Goal: Transaction & Acquisition: Subscribe to service/newsletter

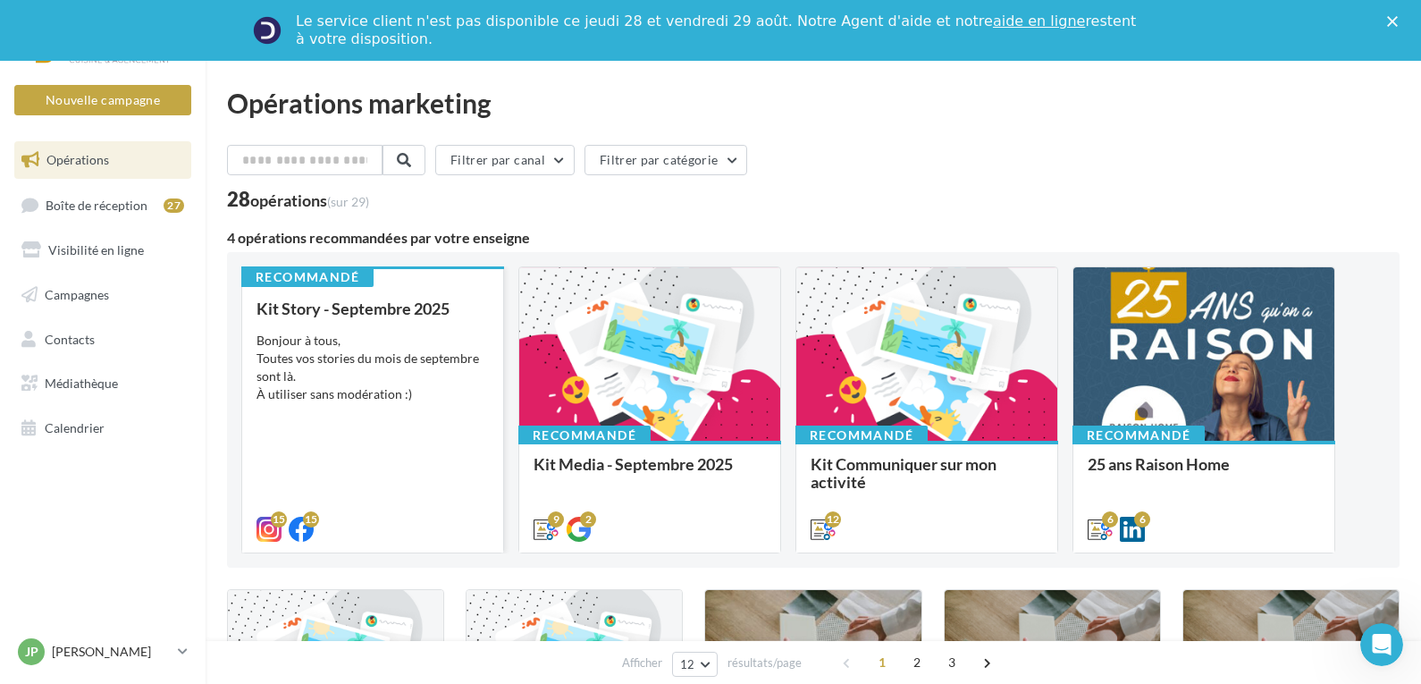
click at [382, 359] on div "Bonjour à tous, Toutes vos stories du mois de septembre sont là. À utiliser san…" at bounding box center [373, 368] width 232 height 72
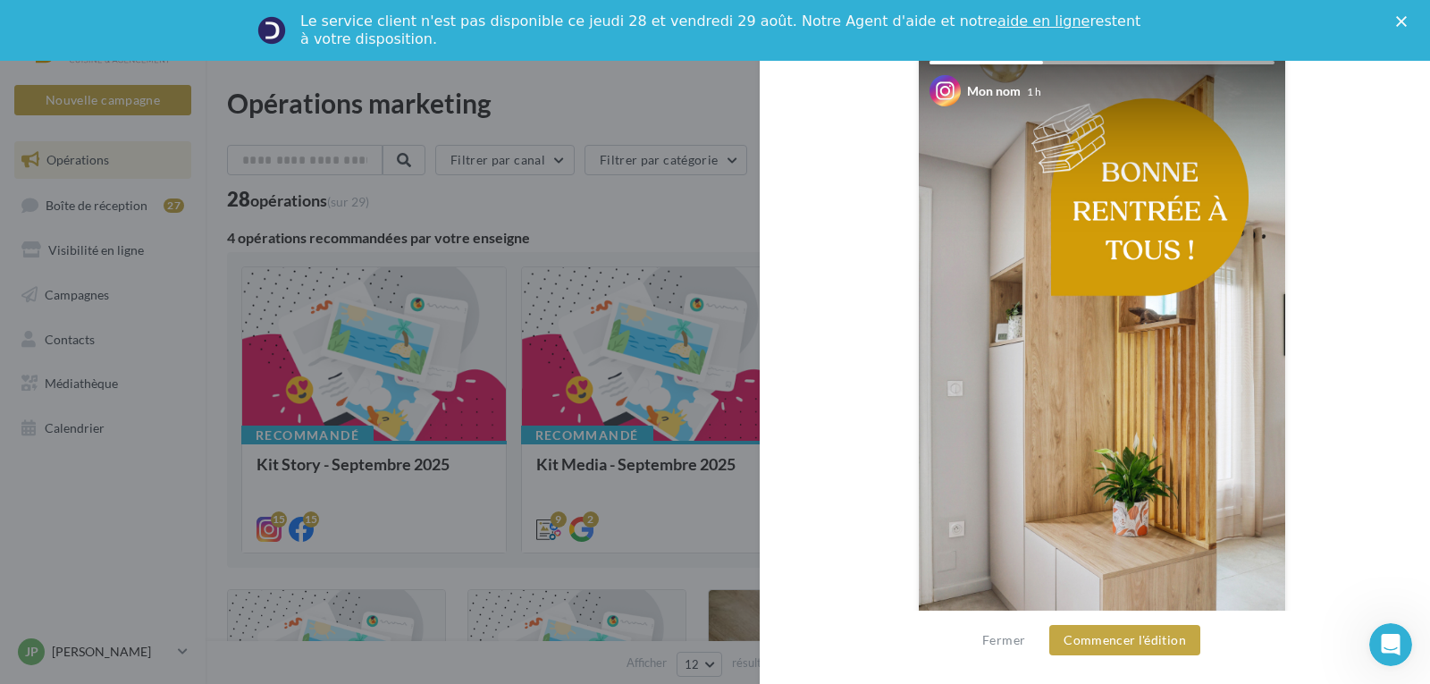
scroll to position [358, 0]
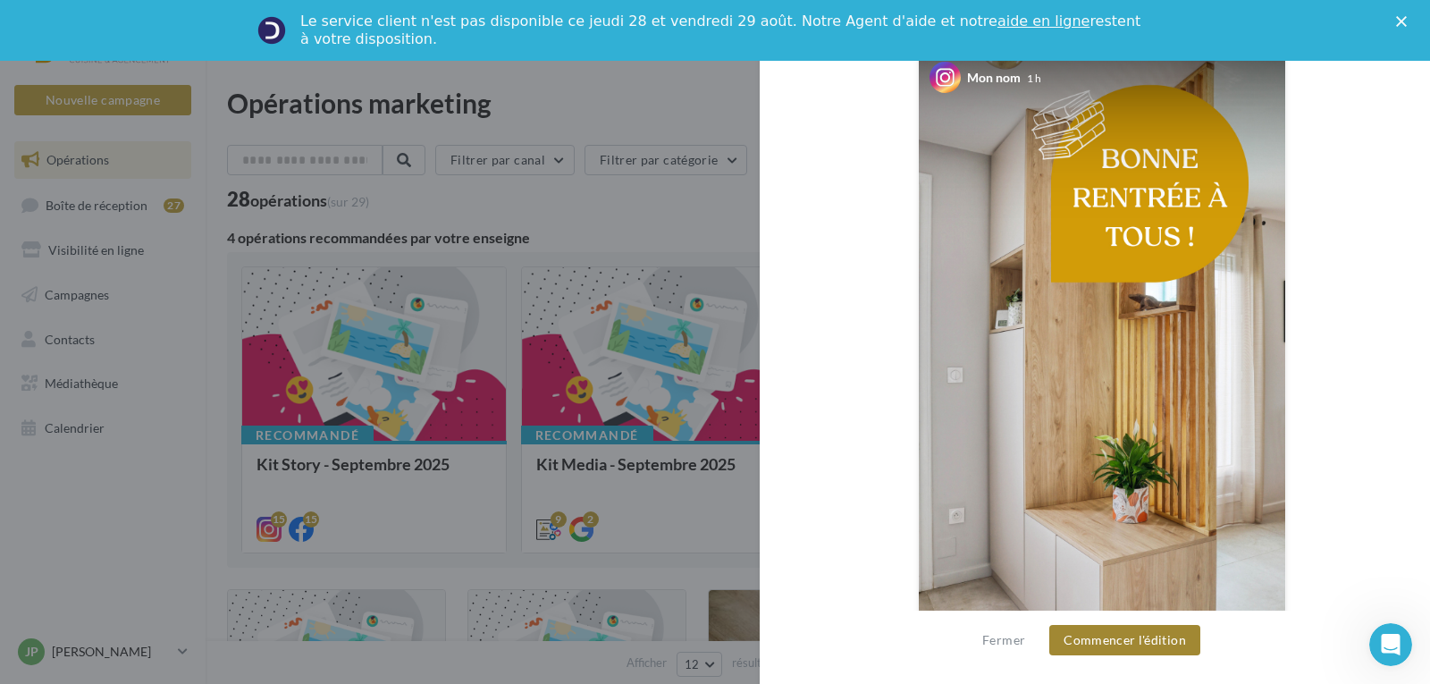
click at [1126, 640] on button "Commencer l'édition" at bounding box center [1125, 640] width 151 height 30
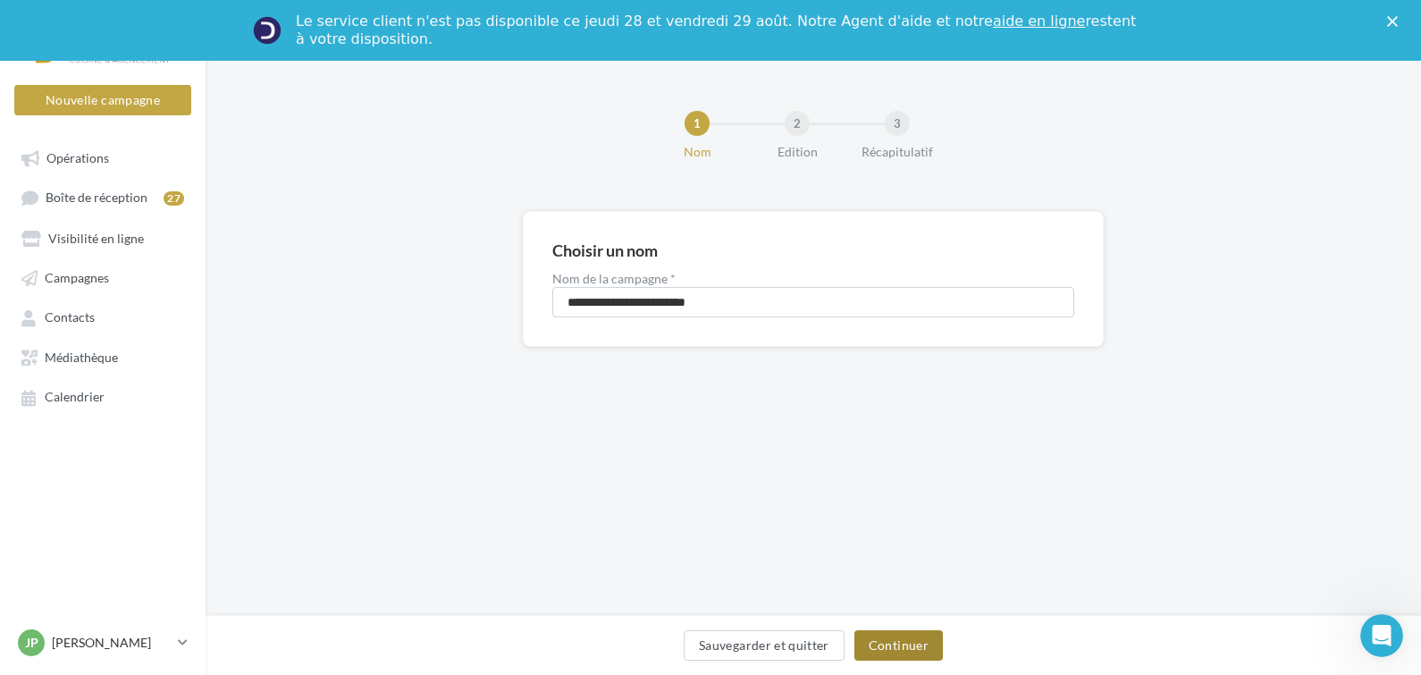
click at [916, 646] on button "Continuer" at bounding box center [899, 645] width 89 height 30
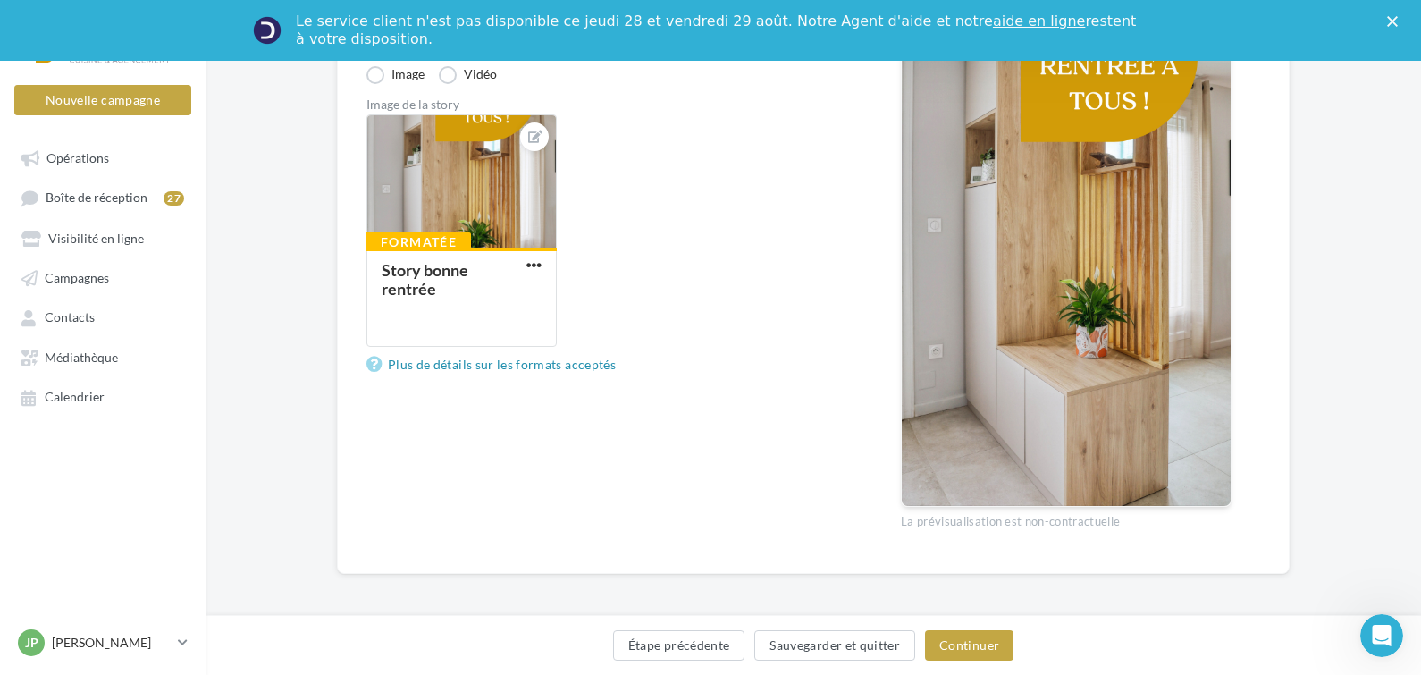
scroll to position [371, 0]
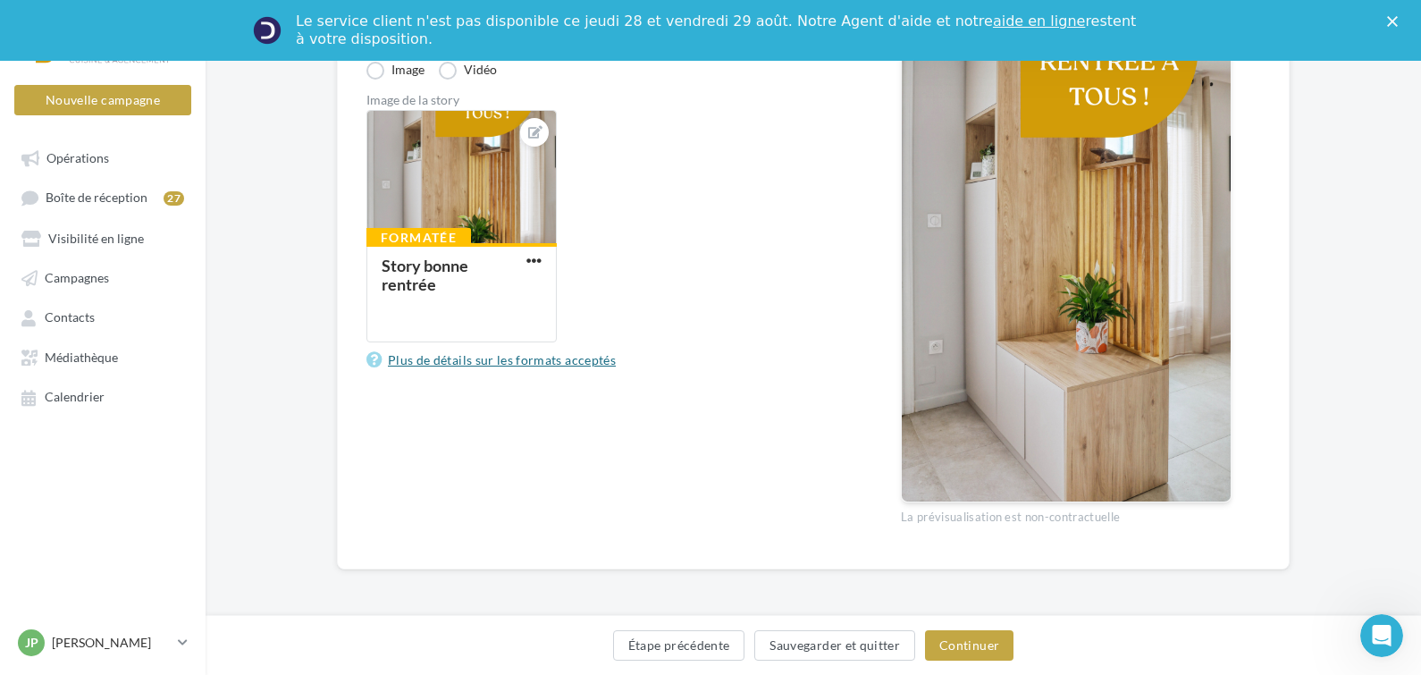
click at [412, 364] on link "Plus de détails sur les formats acceptés" at bounding box center [495, 360] width 257 height 21
click at [533, 261] on span "button" at bounding box center [534, 260] width 15 height 15
click at [428, 267] on div "Story bonne rentrée" at bounding box center [425, 275] width 87 height 38
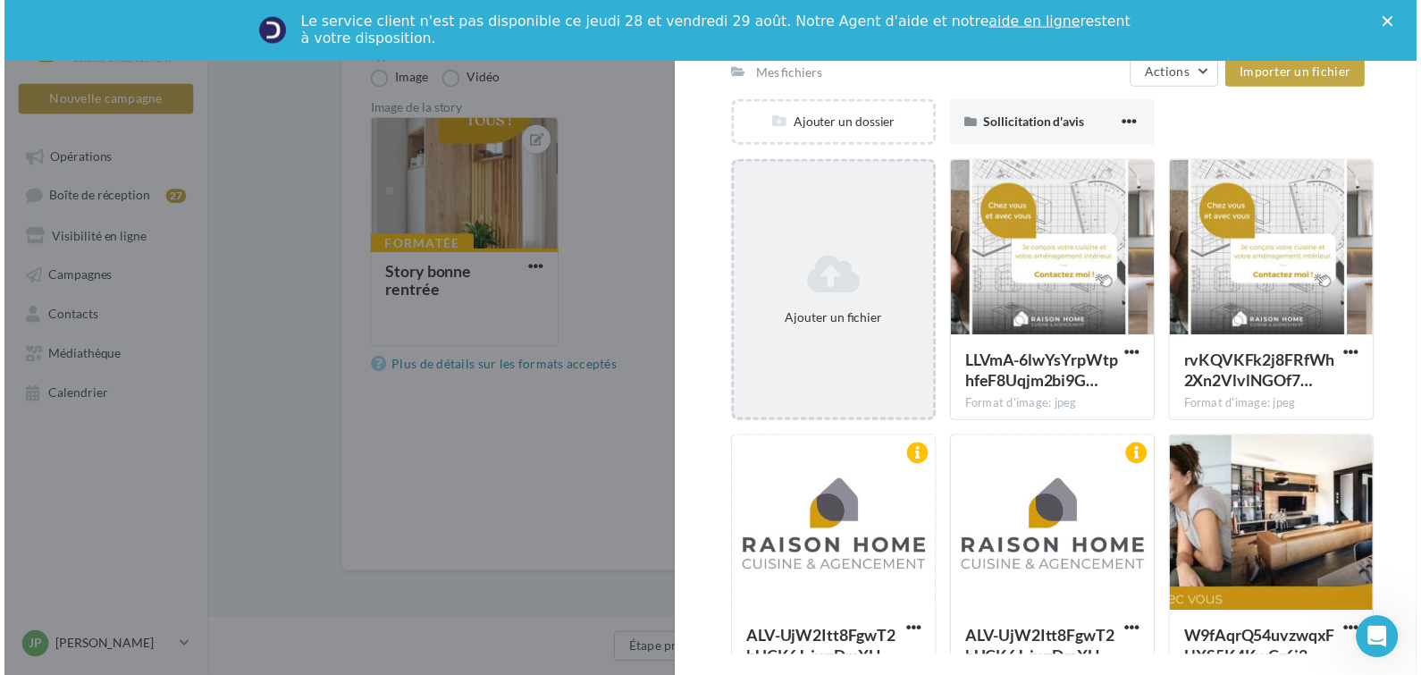
scroll to position [0, 0]
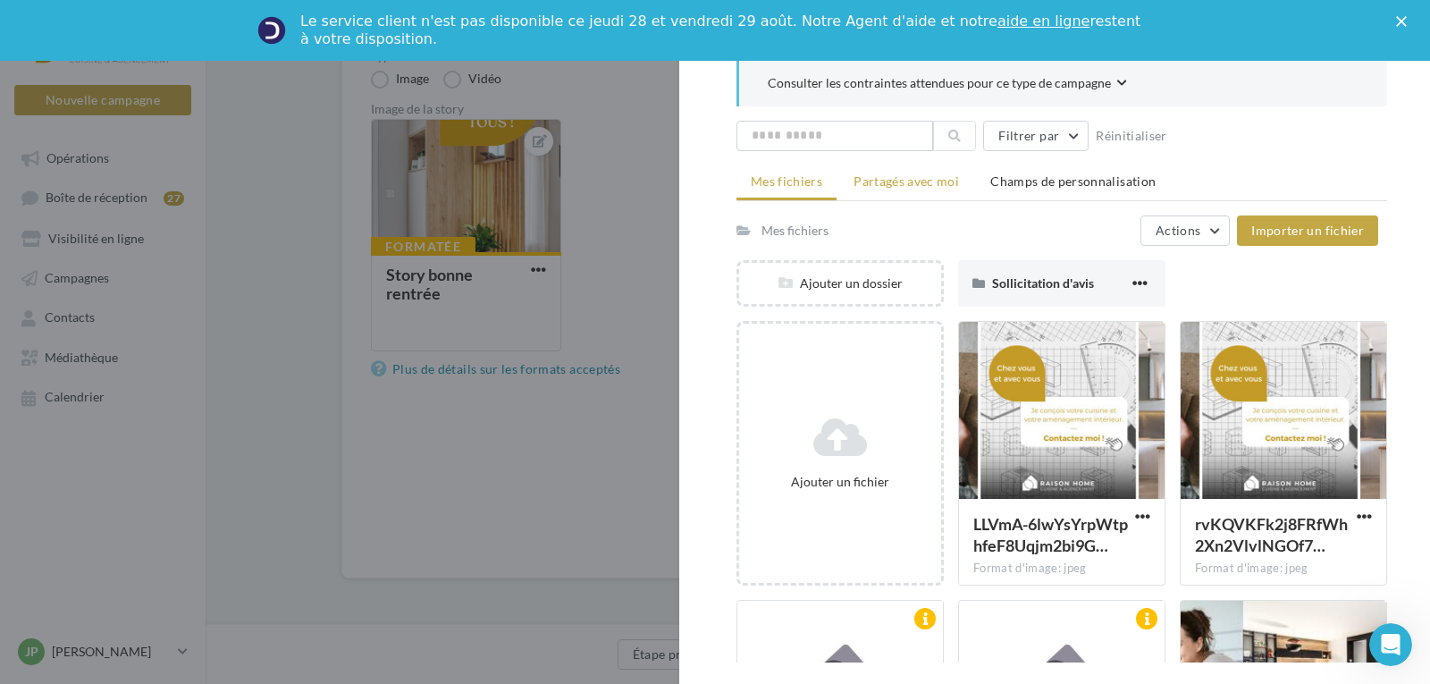
click at [897, 177] on span "Partagés avec moi" at bounding box center [906, 180] width 105 height 15
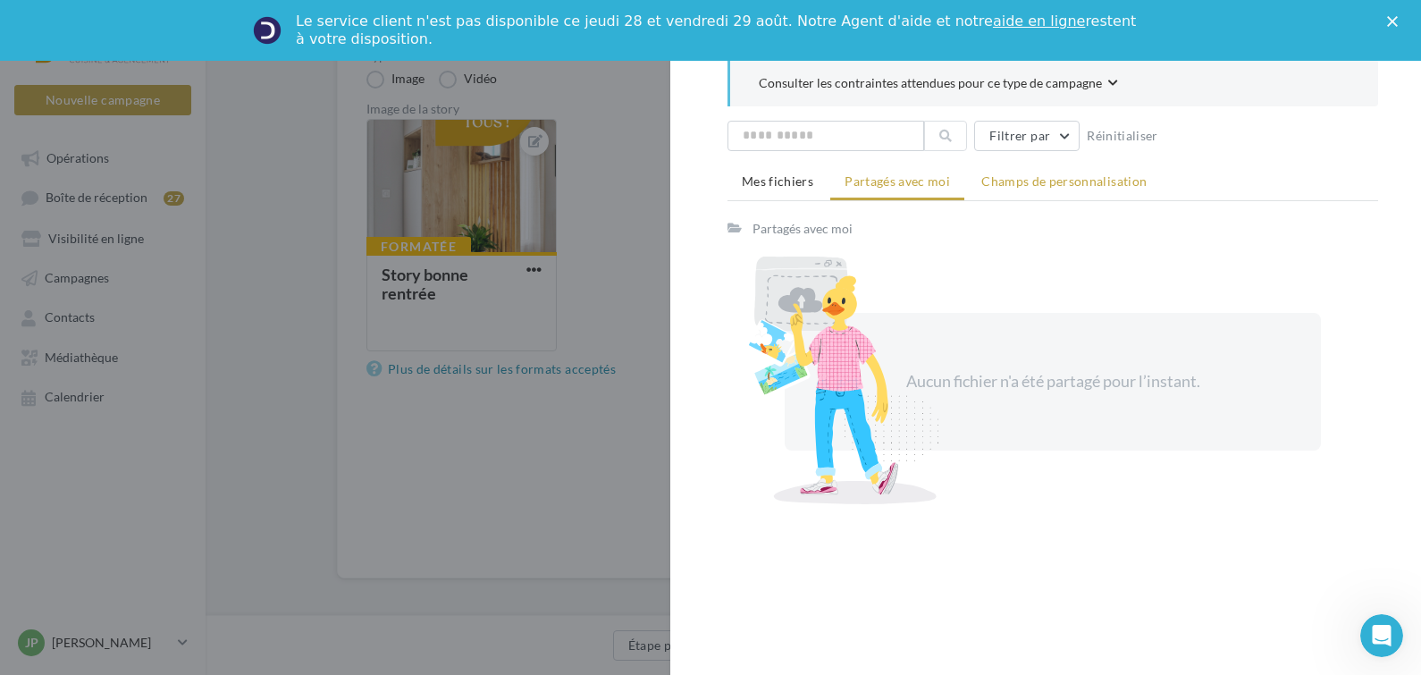
click at [1058, 186] on span "Champs de personnalisation" at bounding box center [1064, 180] width 165 height 15
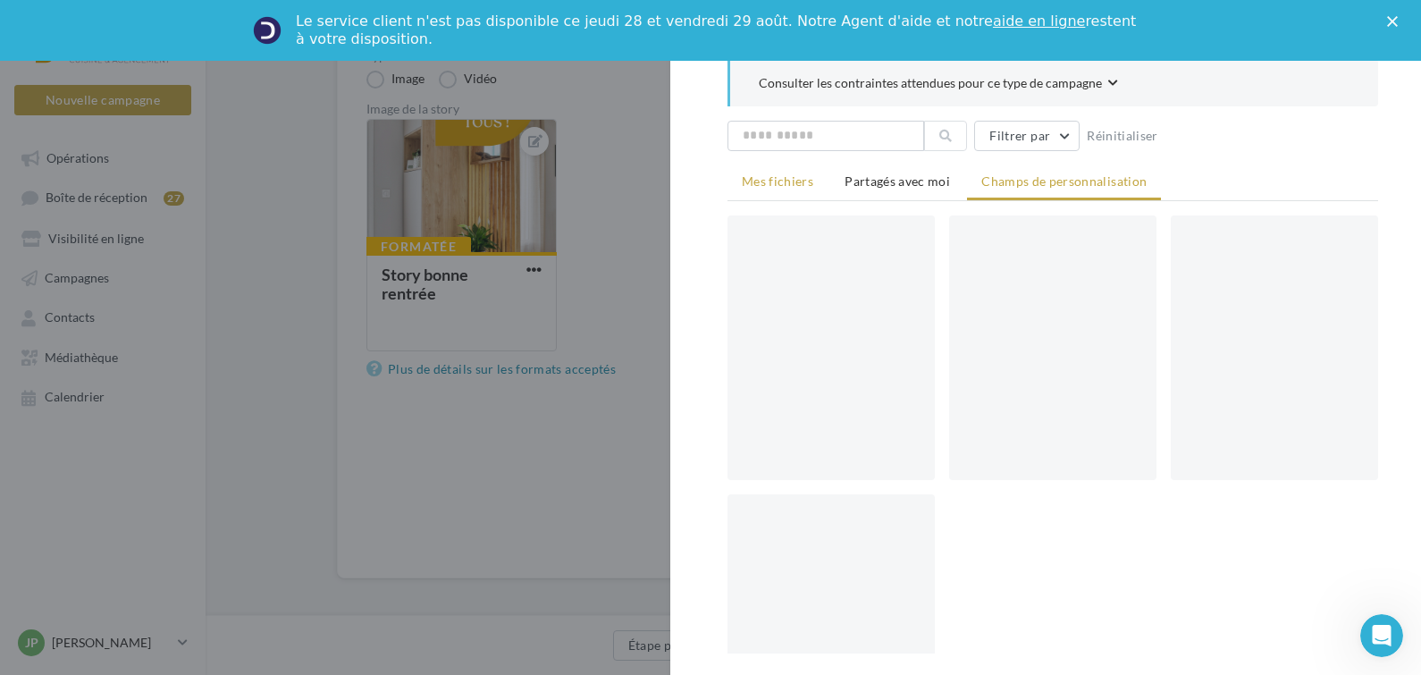
click at [781, 184] on span "Mes fichiers" at bounding box center [778, 180] width 72 height 15
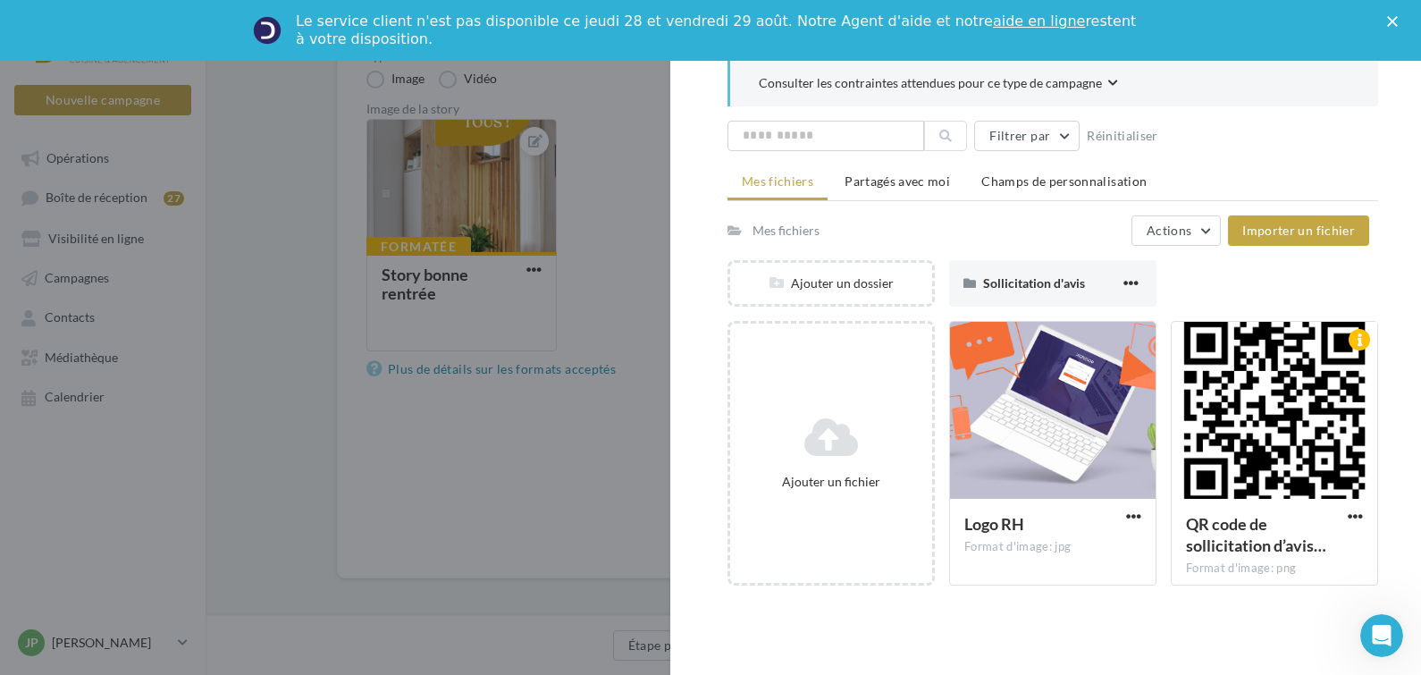
click at [474, 498] on div at bounding box center [710, 337] width 1421 height 675
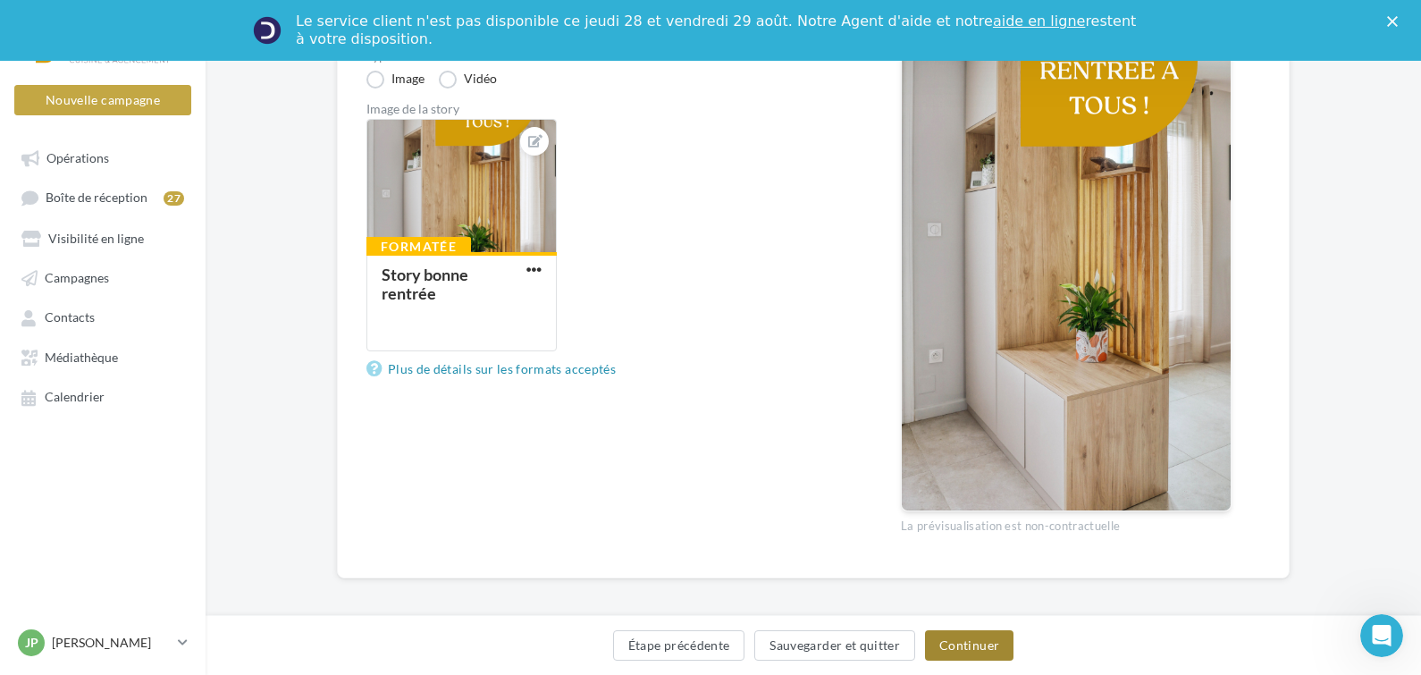
click at [989, 644] on button "Continuer" at bounding box center [969, 645] width 89 height 30
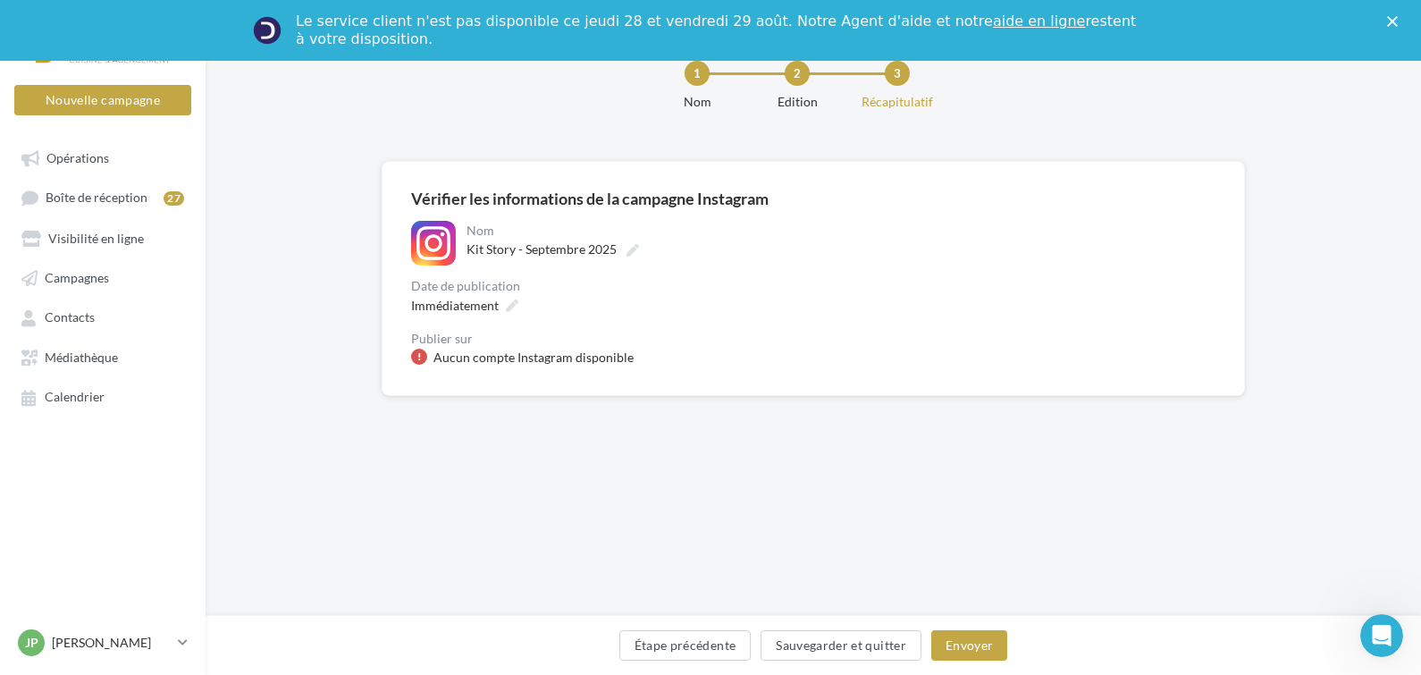
scroll to position [59, 0]
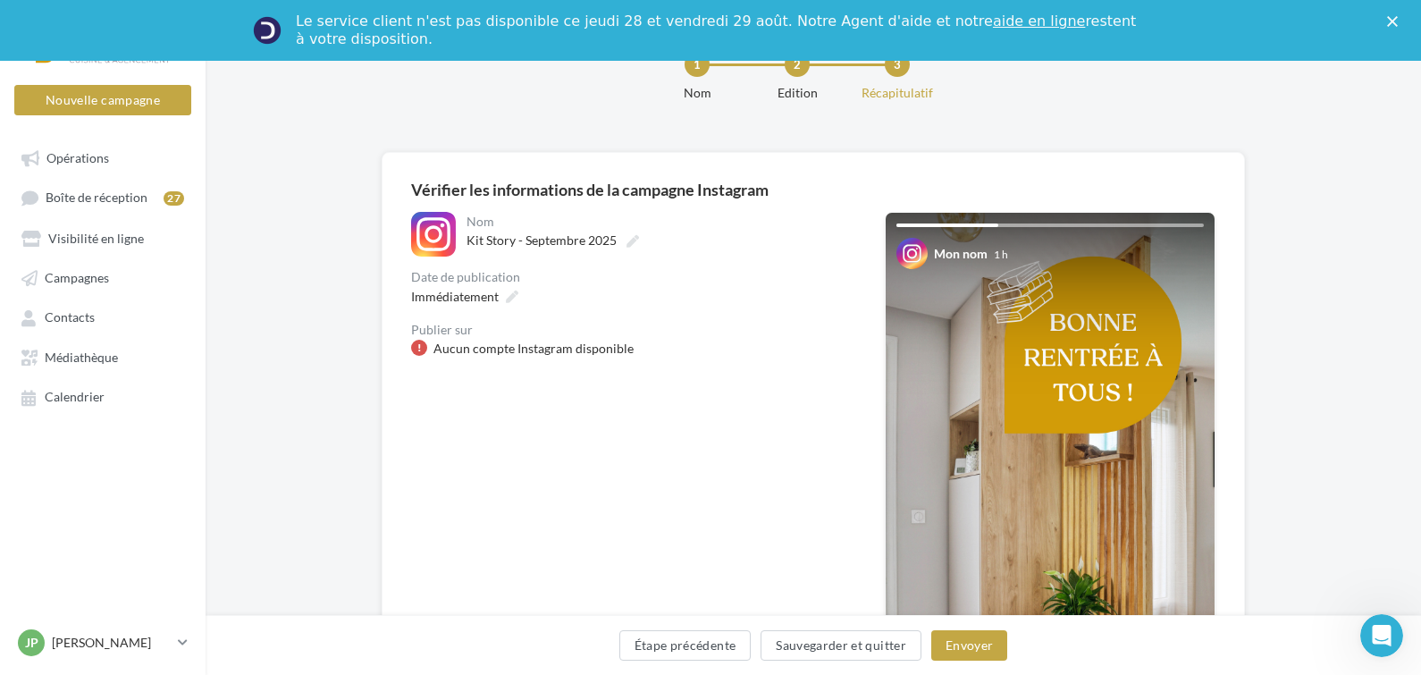
click at [511, 350] on div "Aucun compte Instagram disponible" at bounding box center [534, 349] width 200 height 18
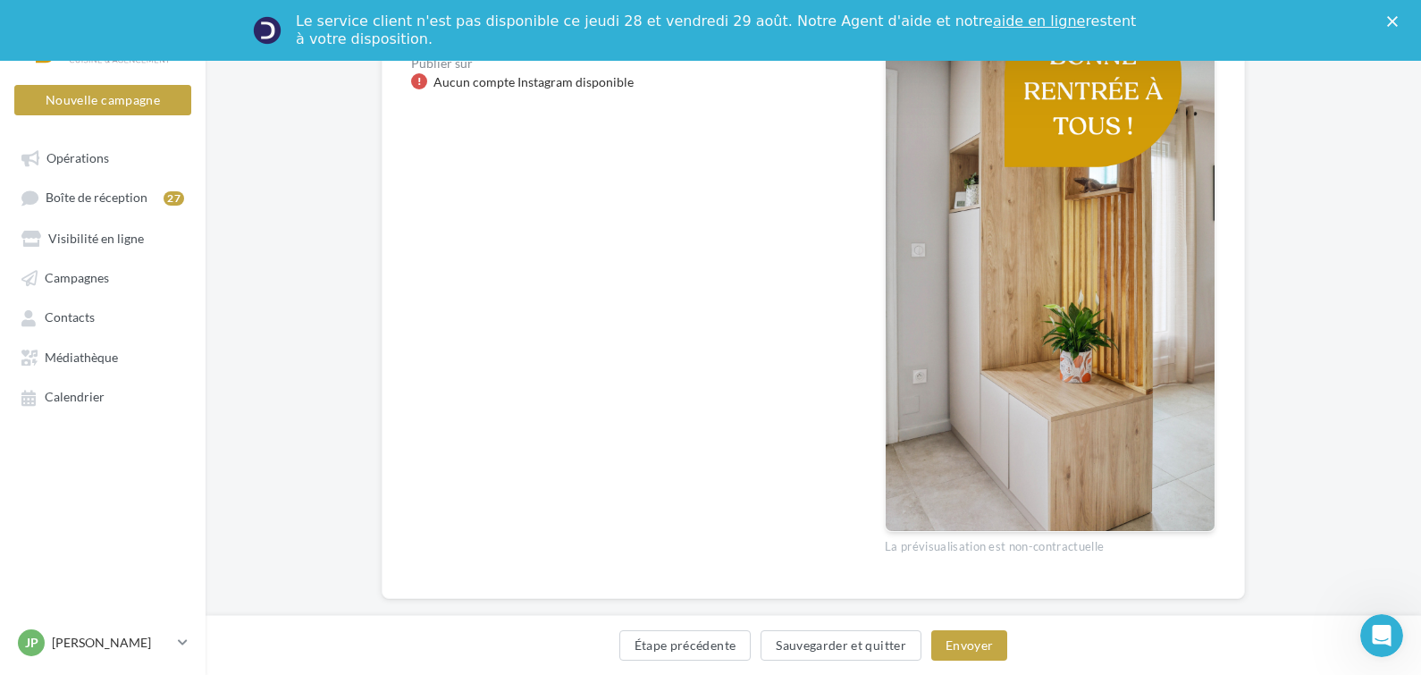
scroll to position [327, 0]
click at [981, 649] on button "Envoyer" at bounding box center [970, 645] width 76 height 30
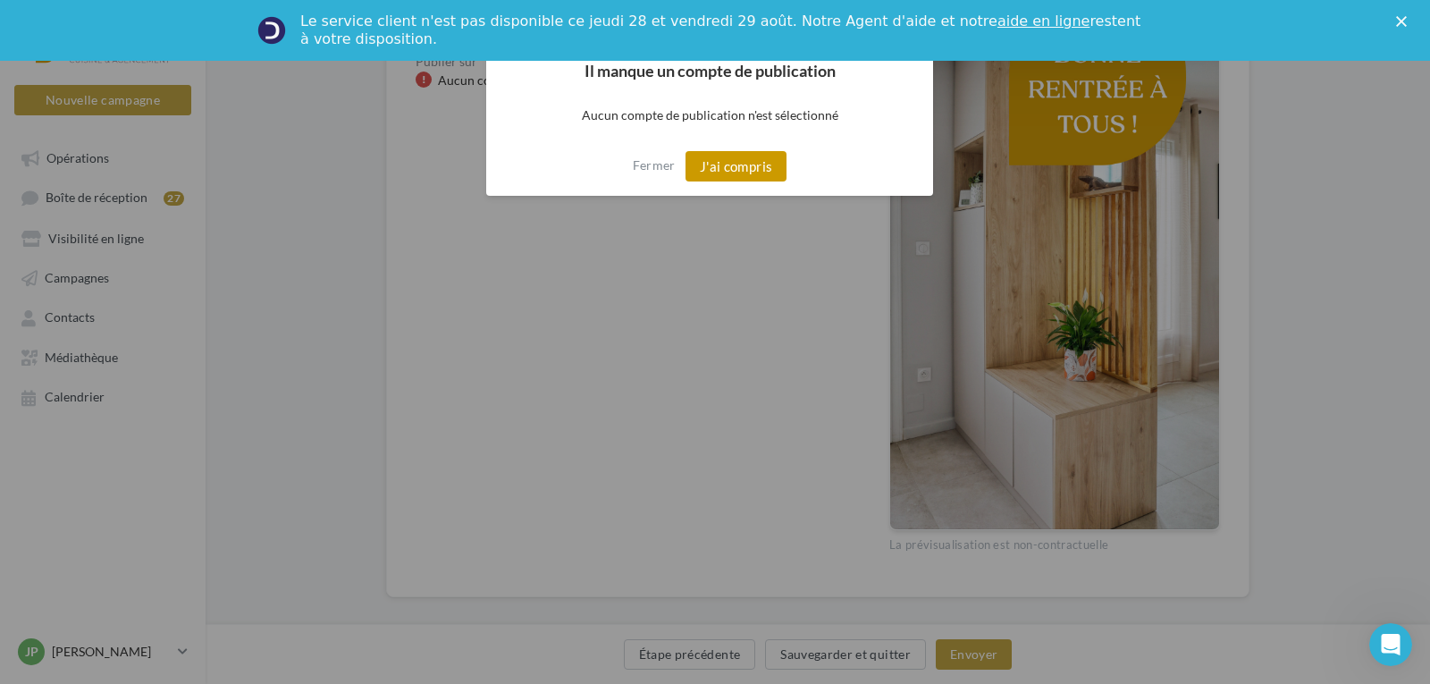
click at [739, 166] on button "J'ai compris" at bounding box center [737, 166] width 102 height 30
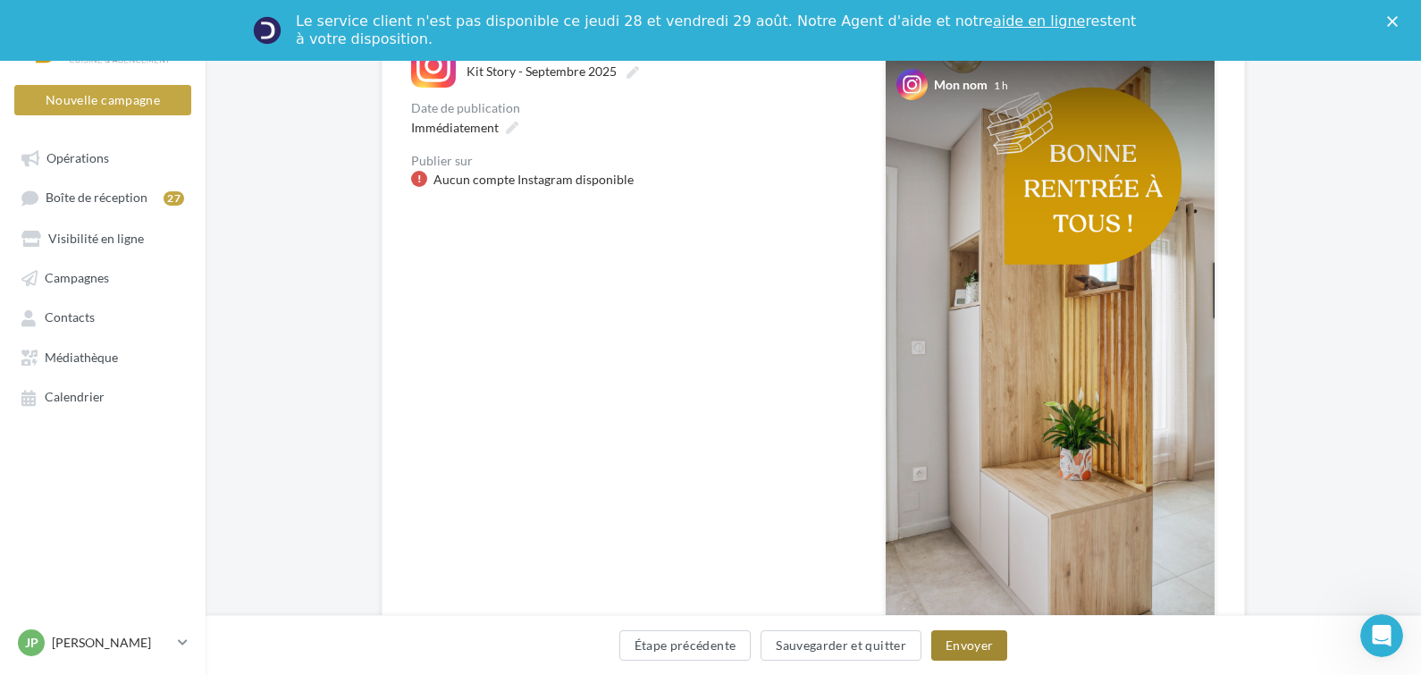
scroll to position [0, 0]
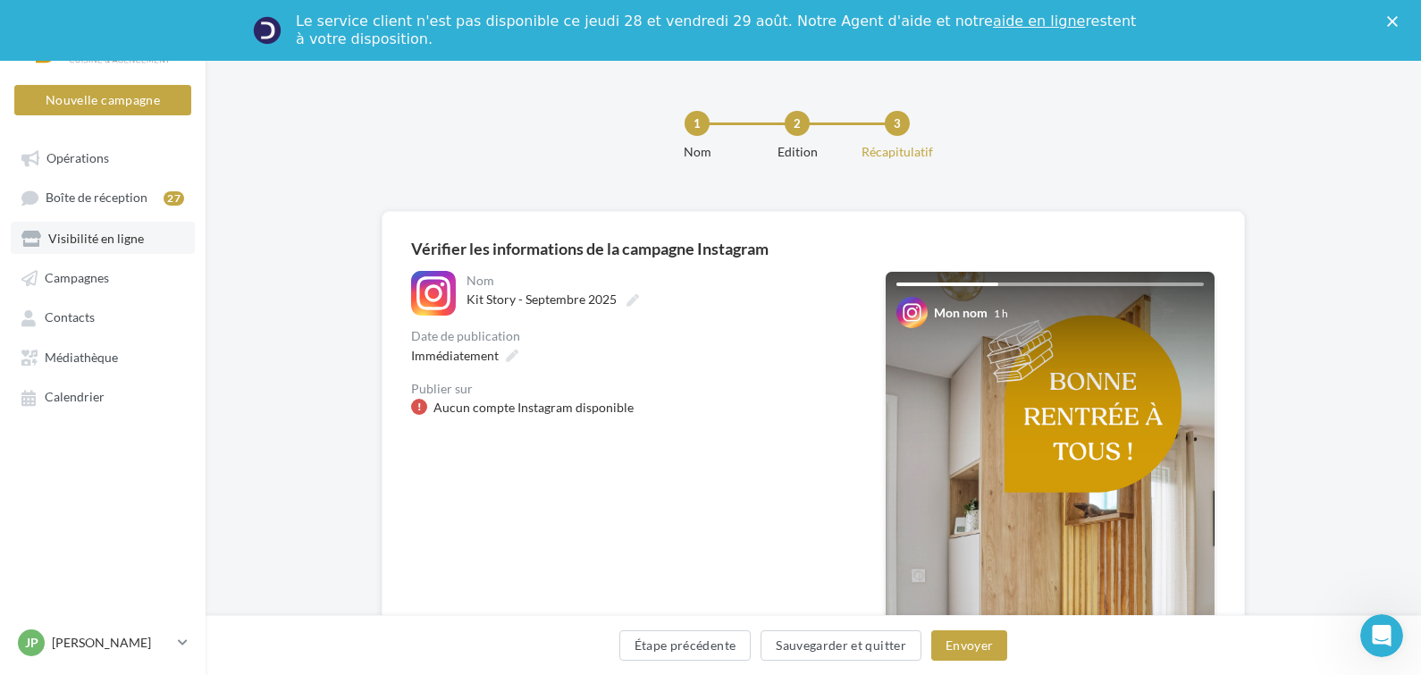
click at [115, 243] on span "Visibilité en ligne" at bounding box center [96, 238] width 96 height 15
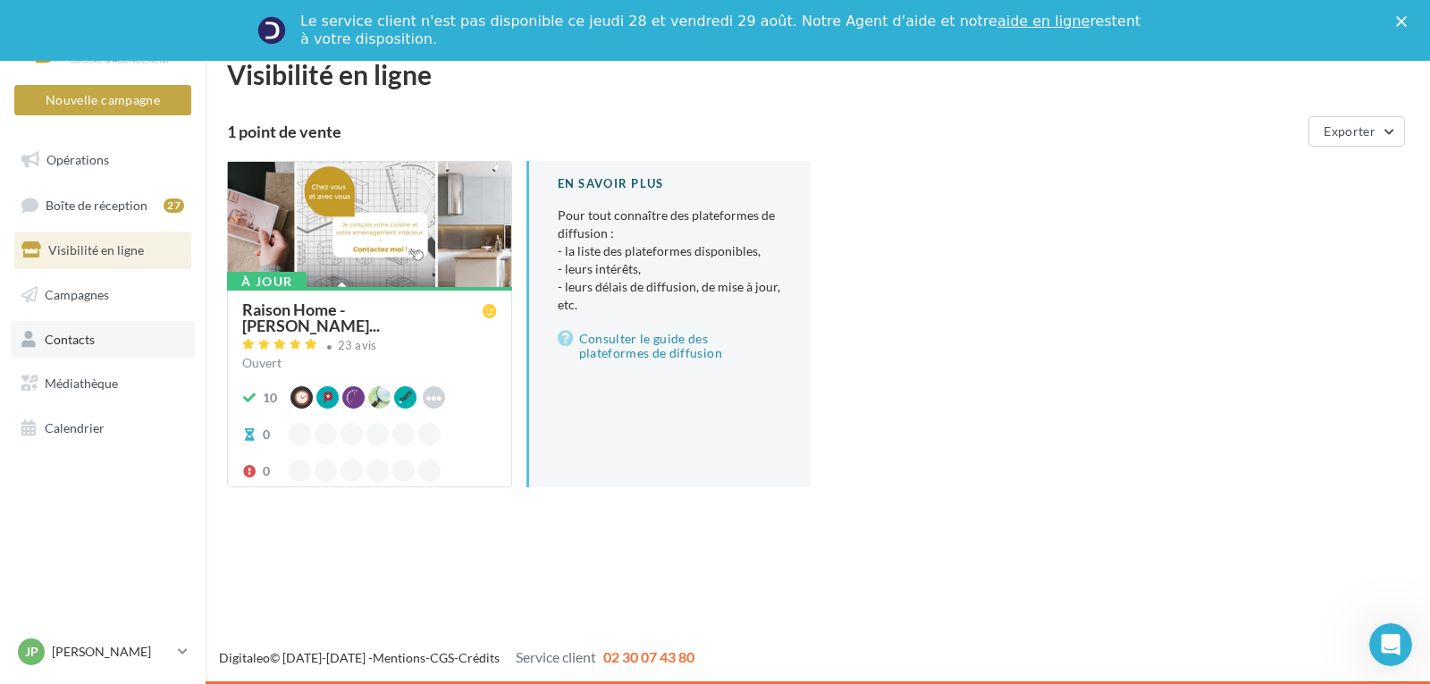
click at [84, 342] on span "Contacts" at bounding box center [70, 338] width 50 height 15
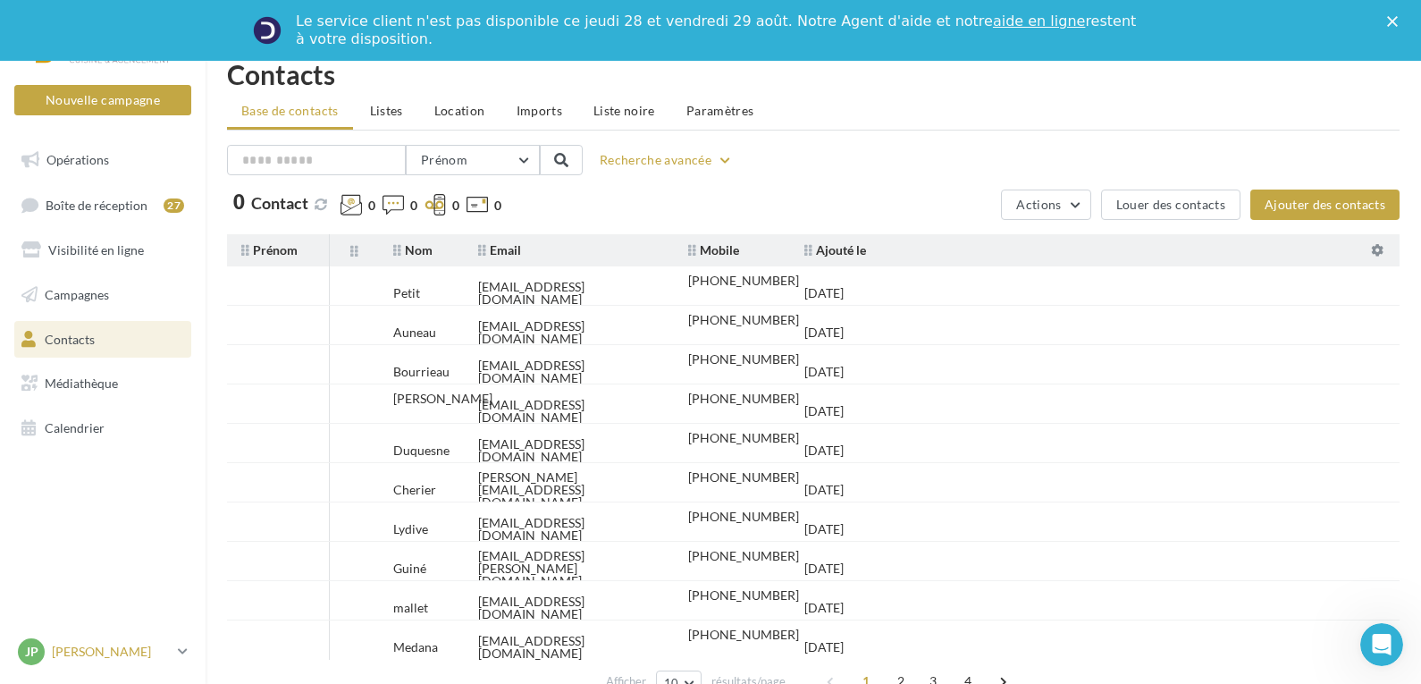
click at [136, 653] on p "[PERSON_NAME]" at bounding box center [111, 652] width 119 height 18
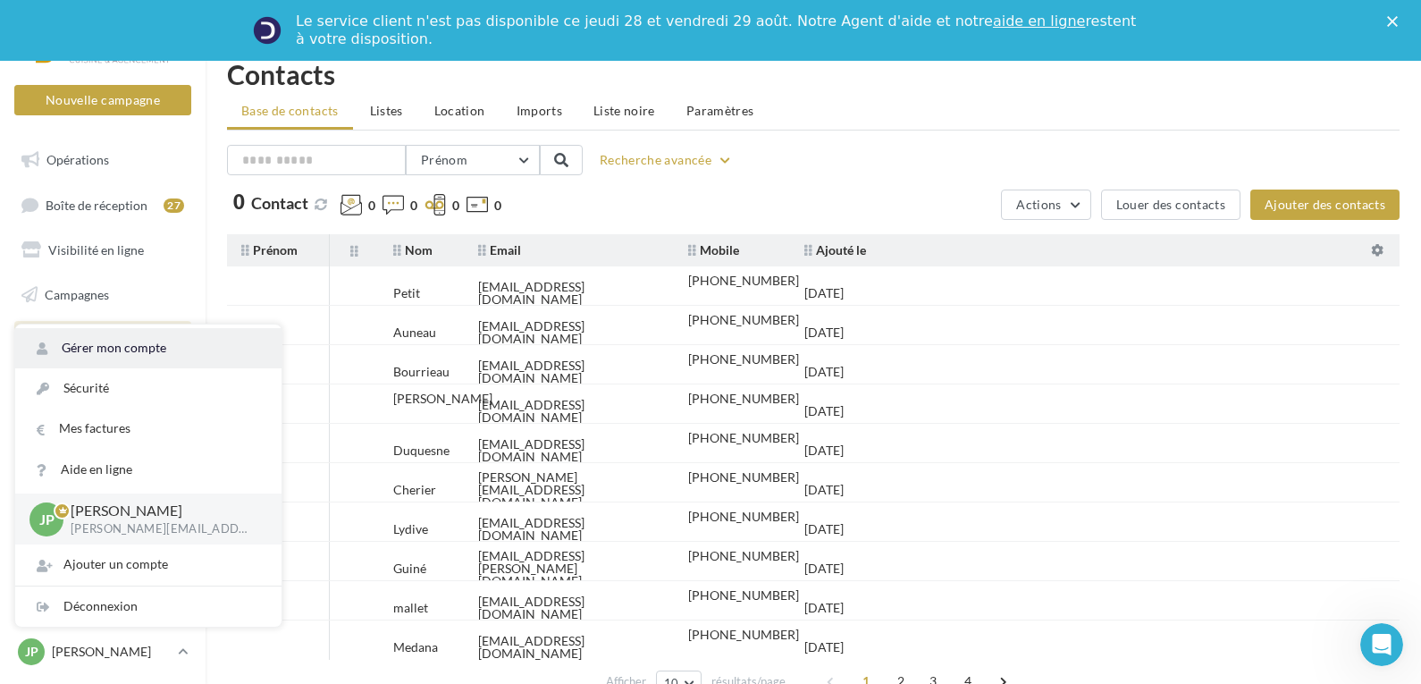
click at [131, 350] on link "Gérer mon compte" at bounding box center [148, 348] width 266 height 40
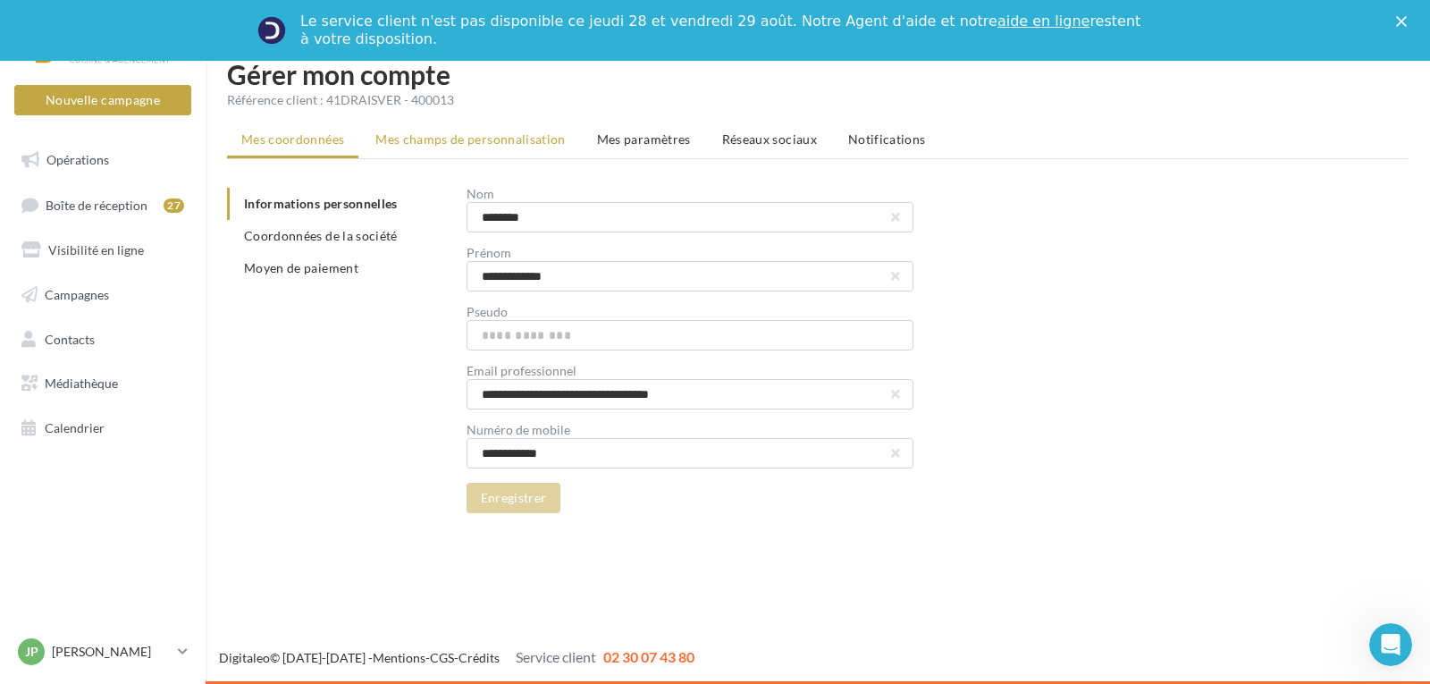
click at [509, 144] on span "Mes champs de personnalisation" at bounding box center [470, 138] width 190 height 15
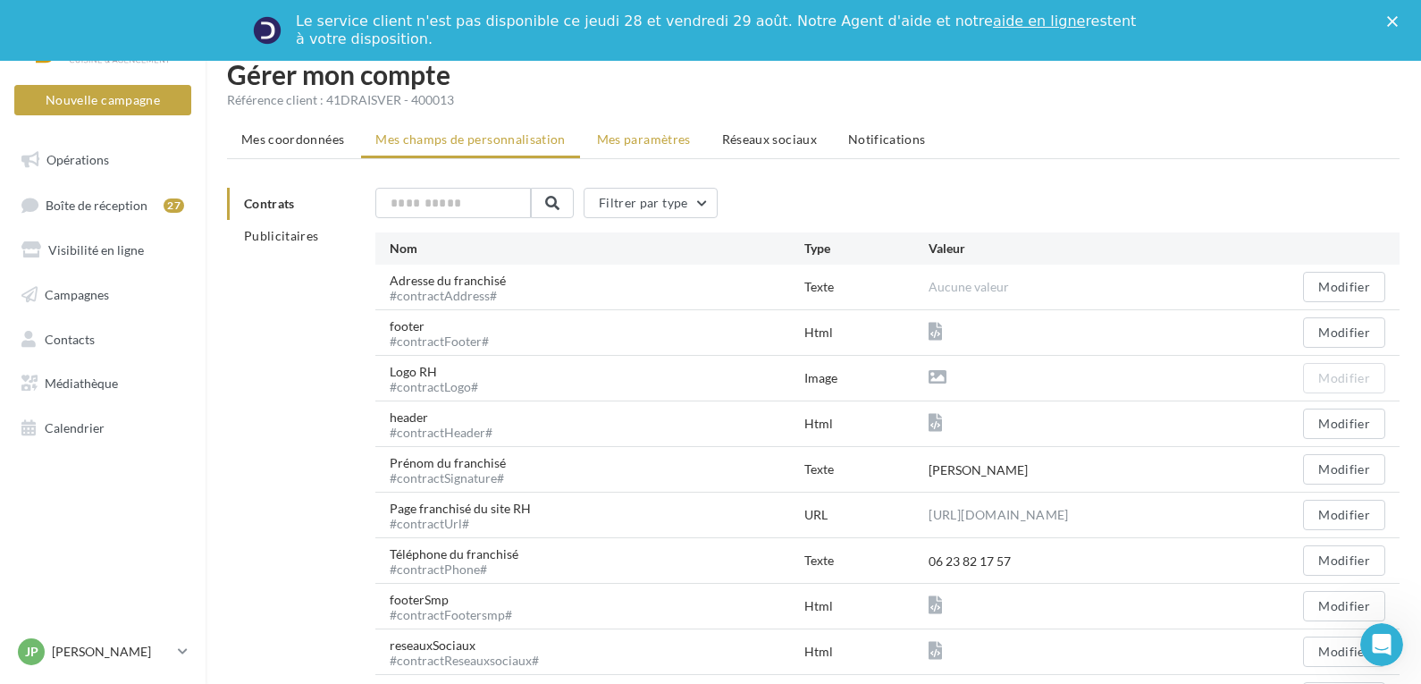
click at [641, 141] on span "Mes paramètres" at bounding box center [644, 138] width 94 height 15
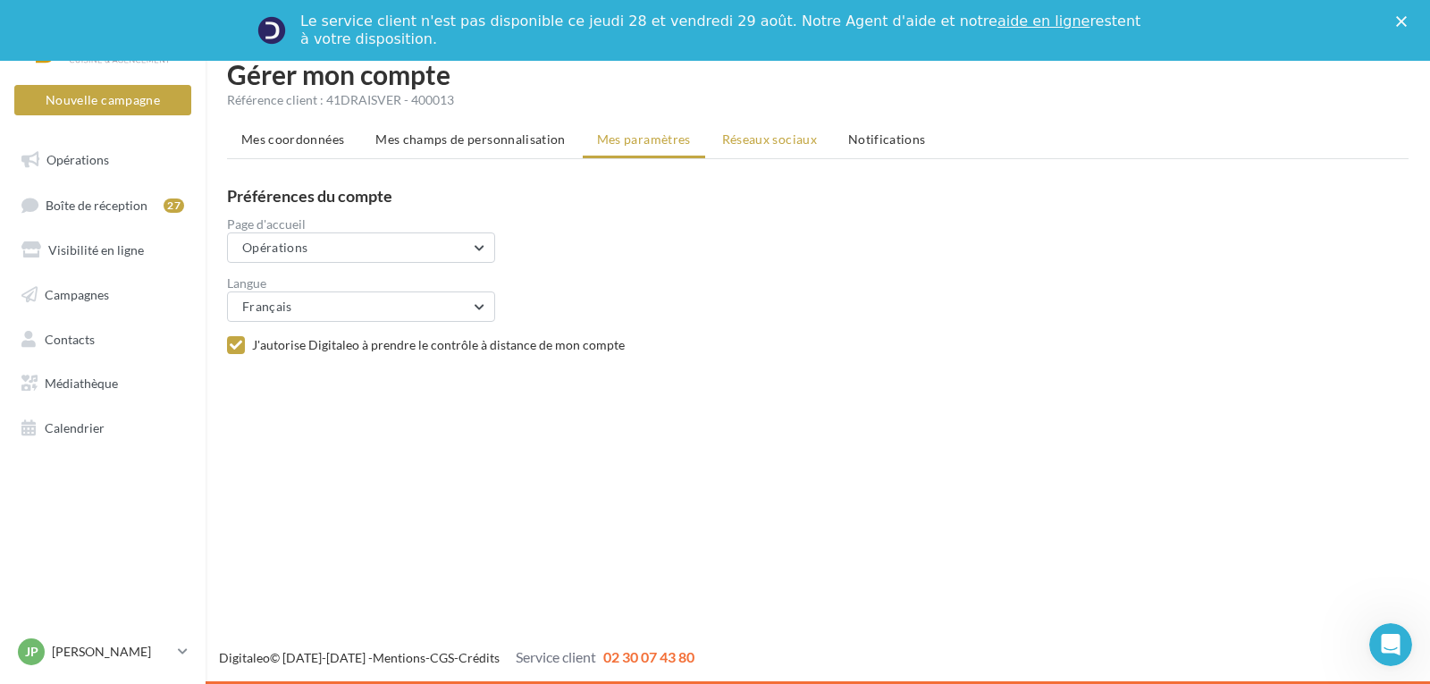
click at [759, 138] on span "Réseaux sociaux" at bounding box center [769, 138] width 95 height 15
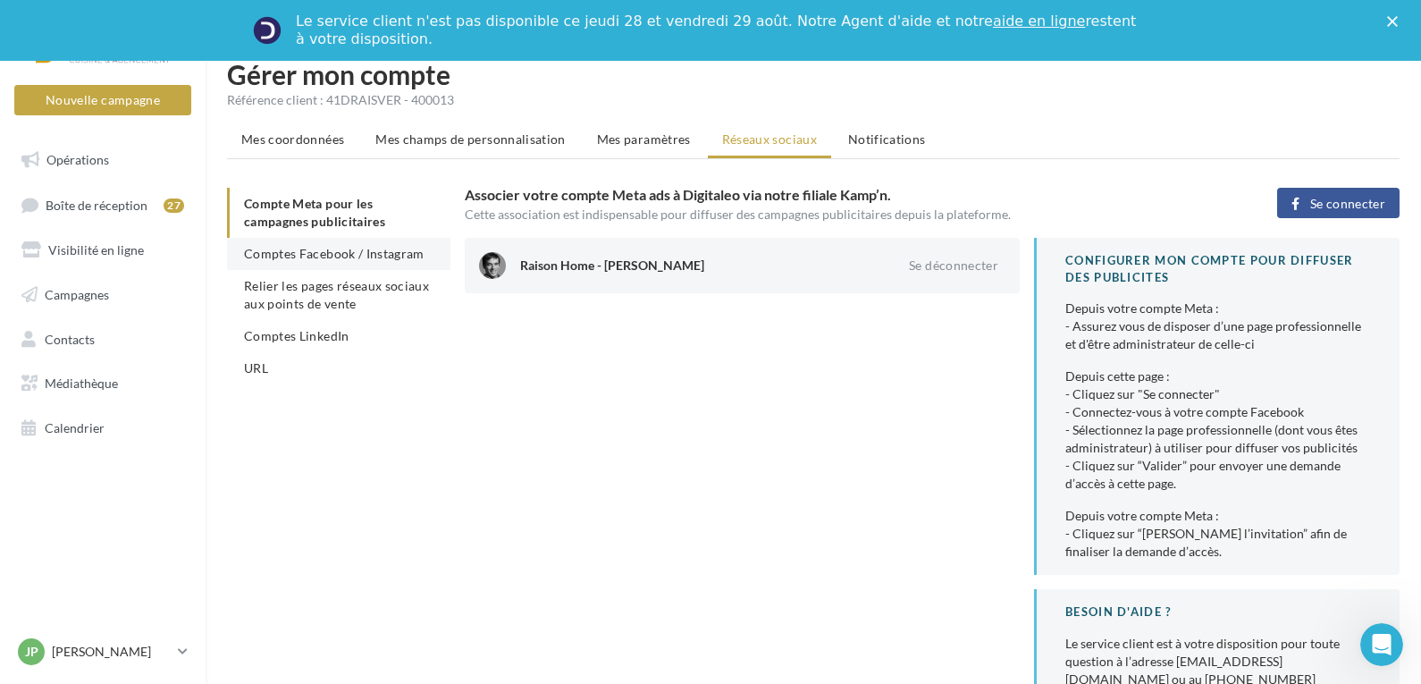
click at [293, 250] on span "Comptes Facebook / Instagram" at bounding box center [334, 253] width 181 height 15
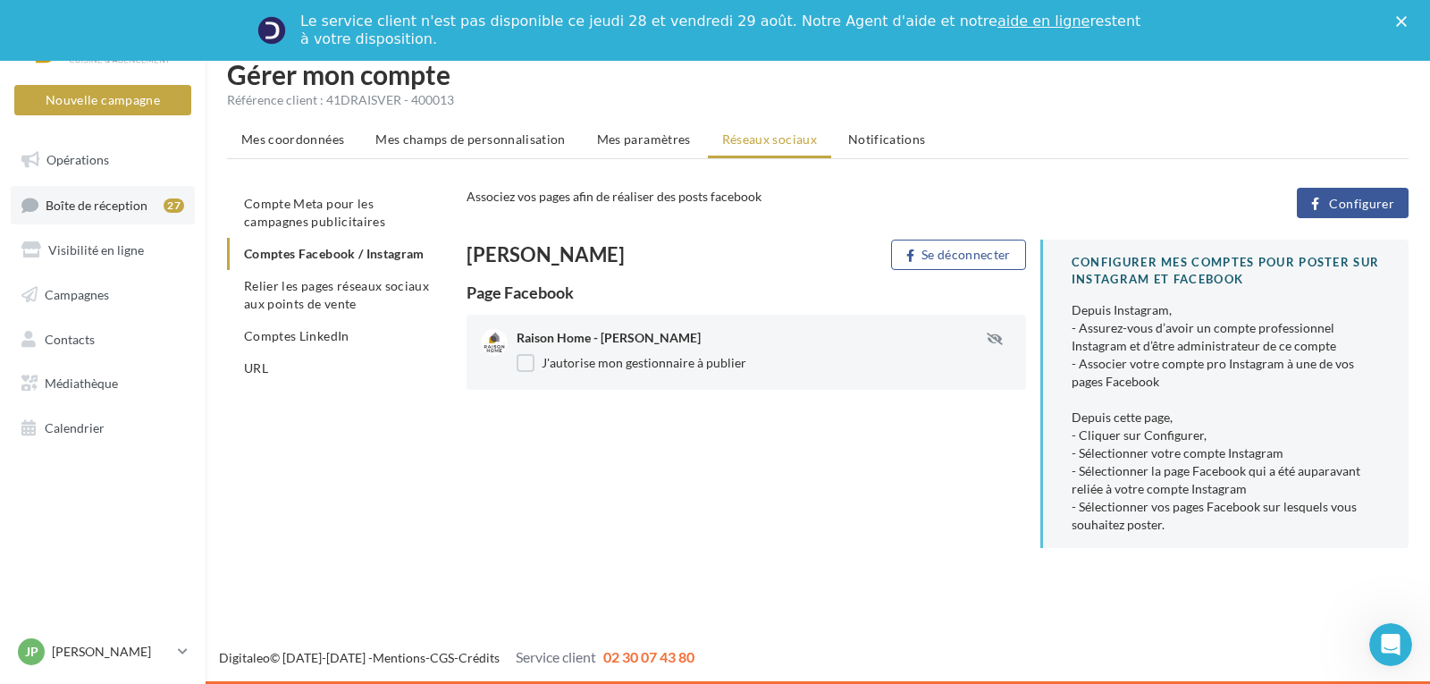
click at [43, 210] on link "Boîte de réception 27" at bounding box center [103, 205] width 184 height 38
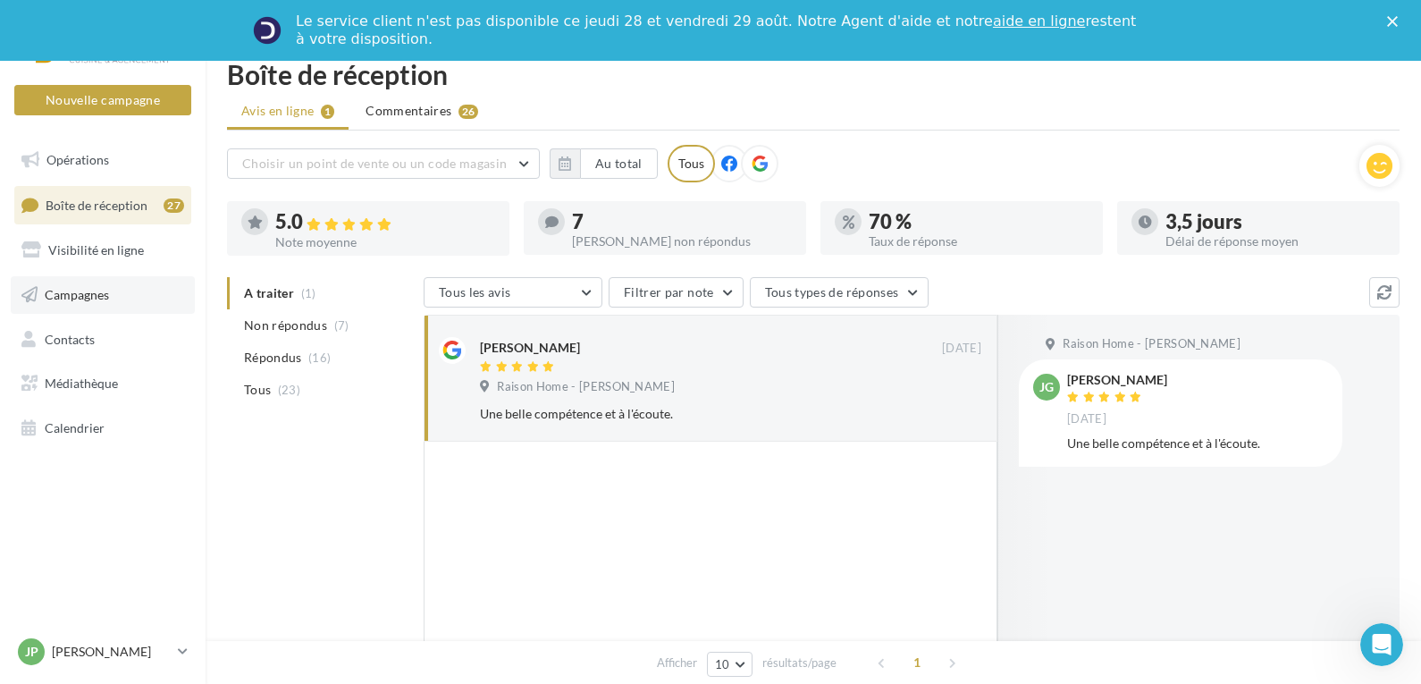
click at [91, 293] on span "Campagnes" at bounding box center [77, 294] width 64 height 15
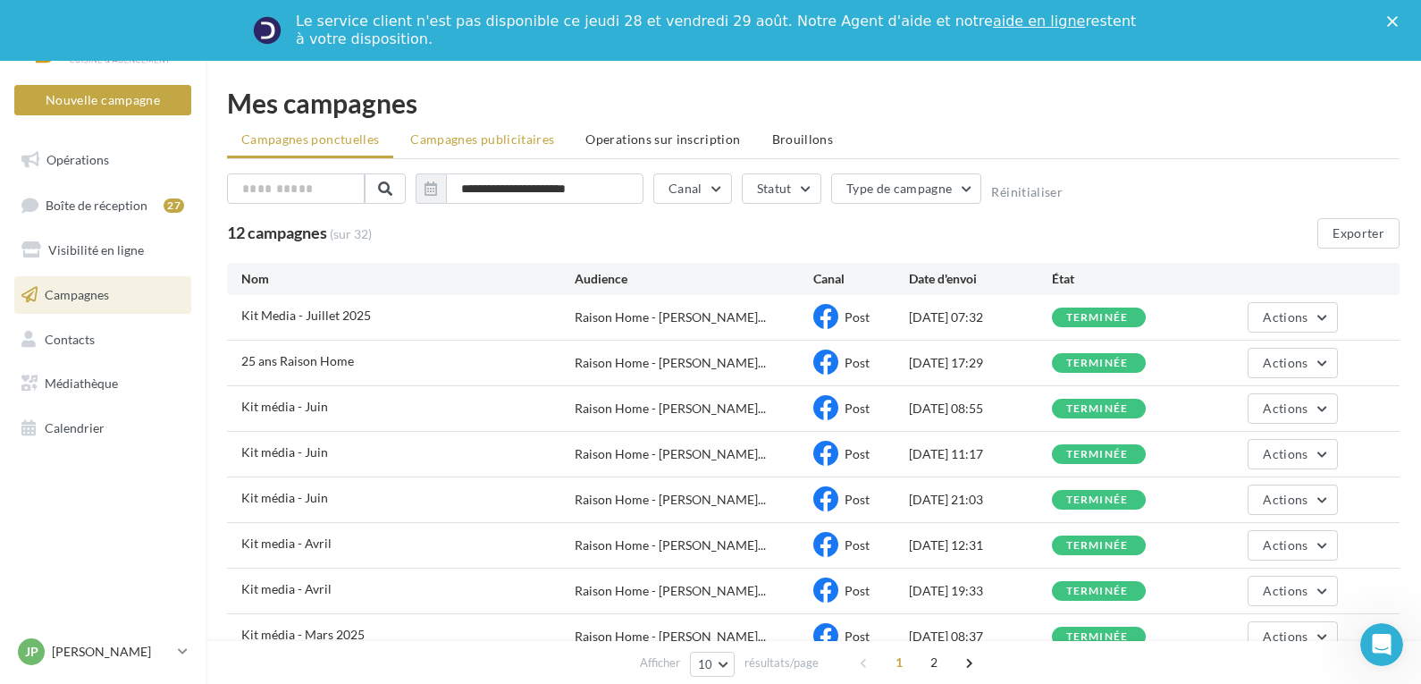
click at [473, 138] on span "Campagnes publicitaires" at bounding box center [482, 138] width 144 height 15
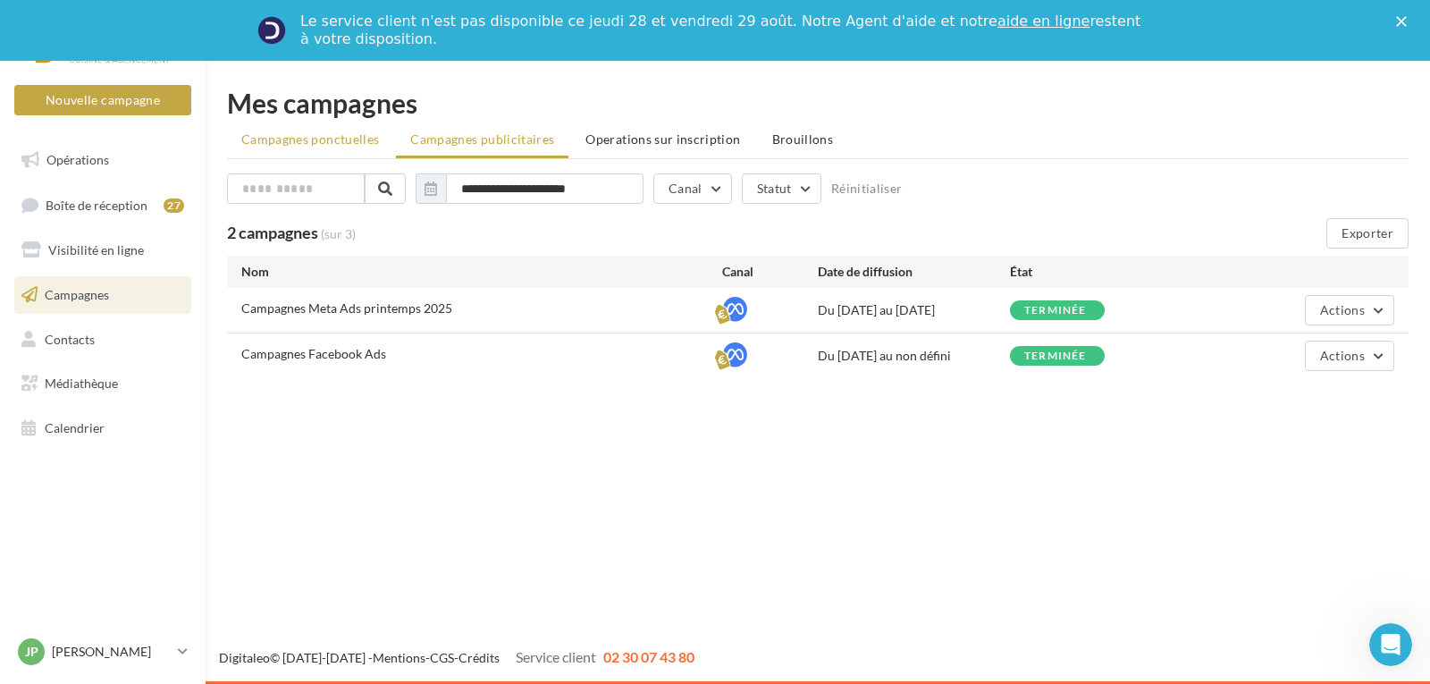
click at [321, 134] on span "Campagnes ponctuelles" at bounding box center [310, 138] width 138 height 15
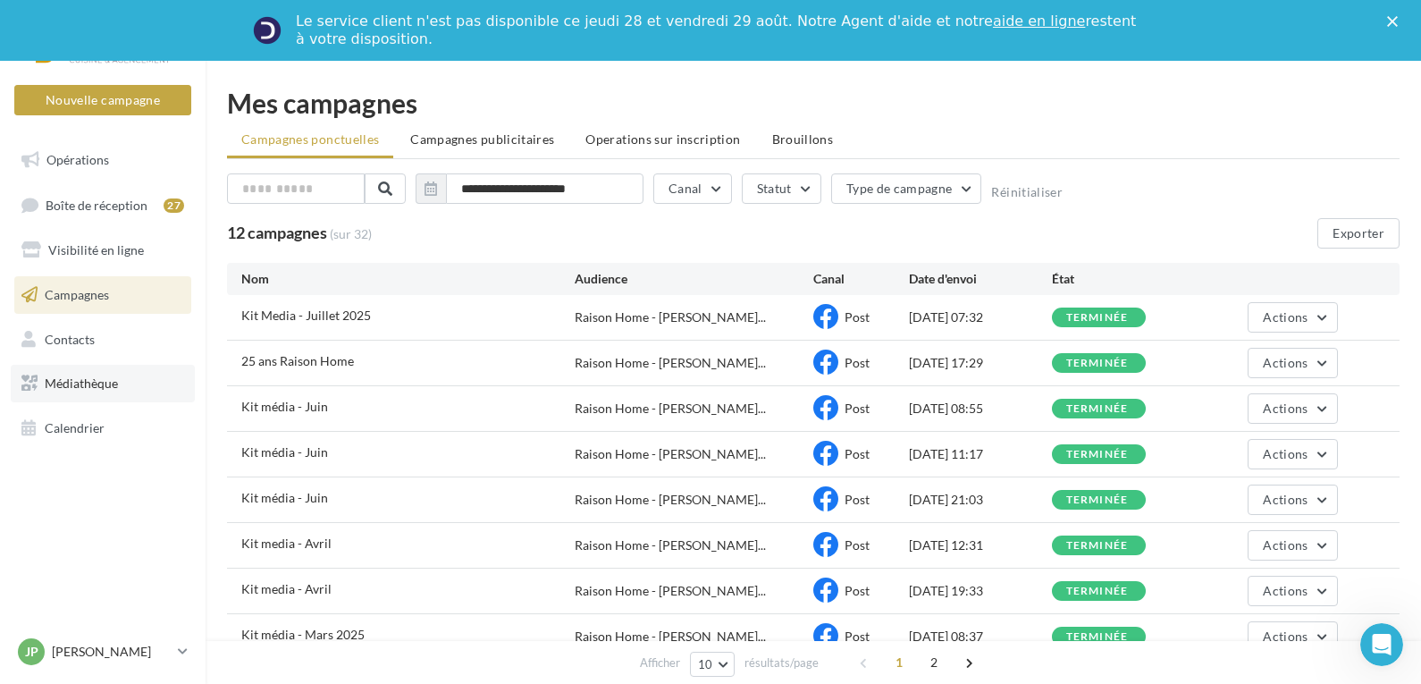
click at [92, 383] on span "Médiathèque" at bounding box center [81, 382] width 73 height 15
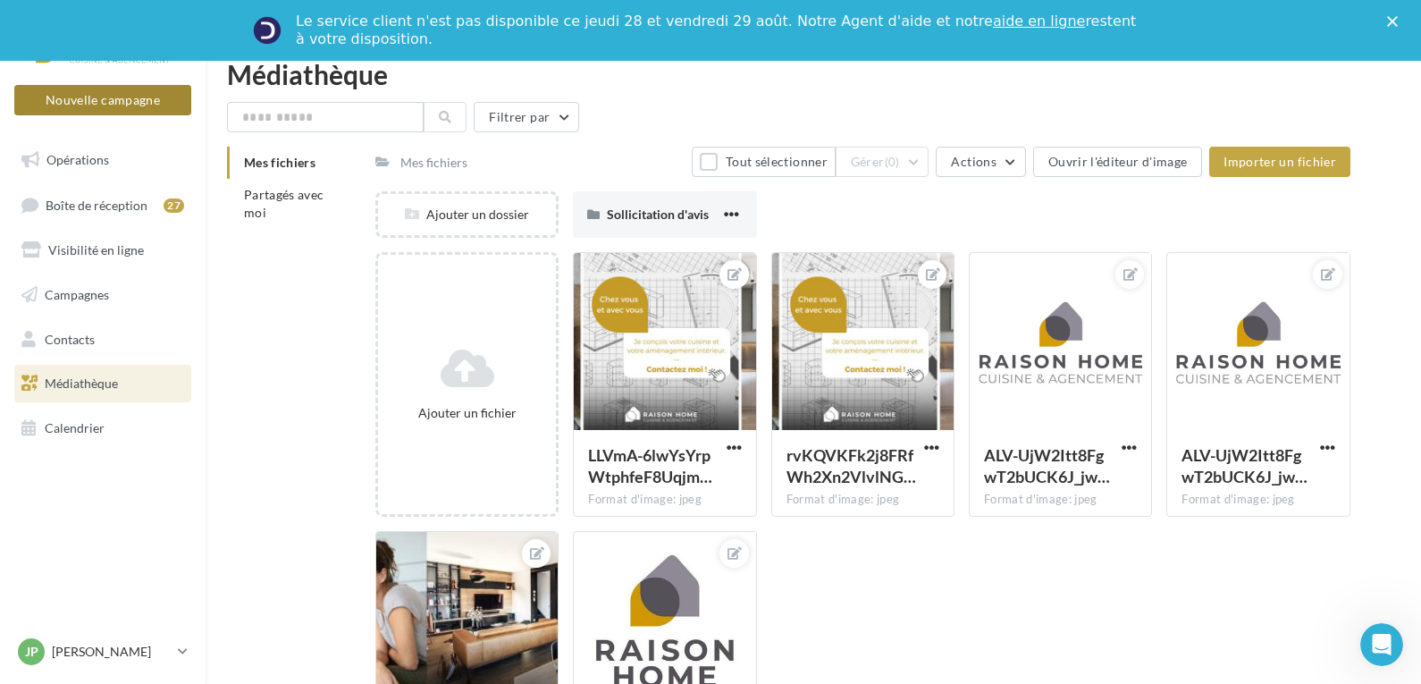
click at [98, 101] on button "Nouvelle campagne" at bounding box center [102, 100] width 177 height 30
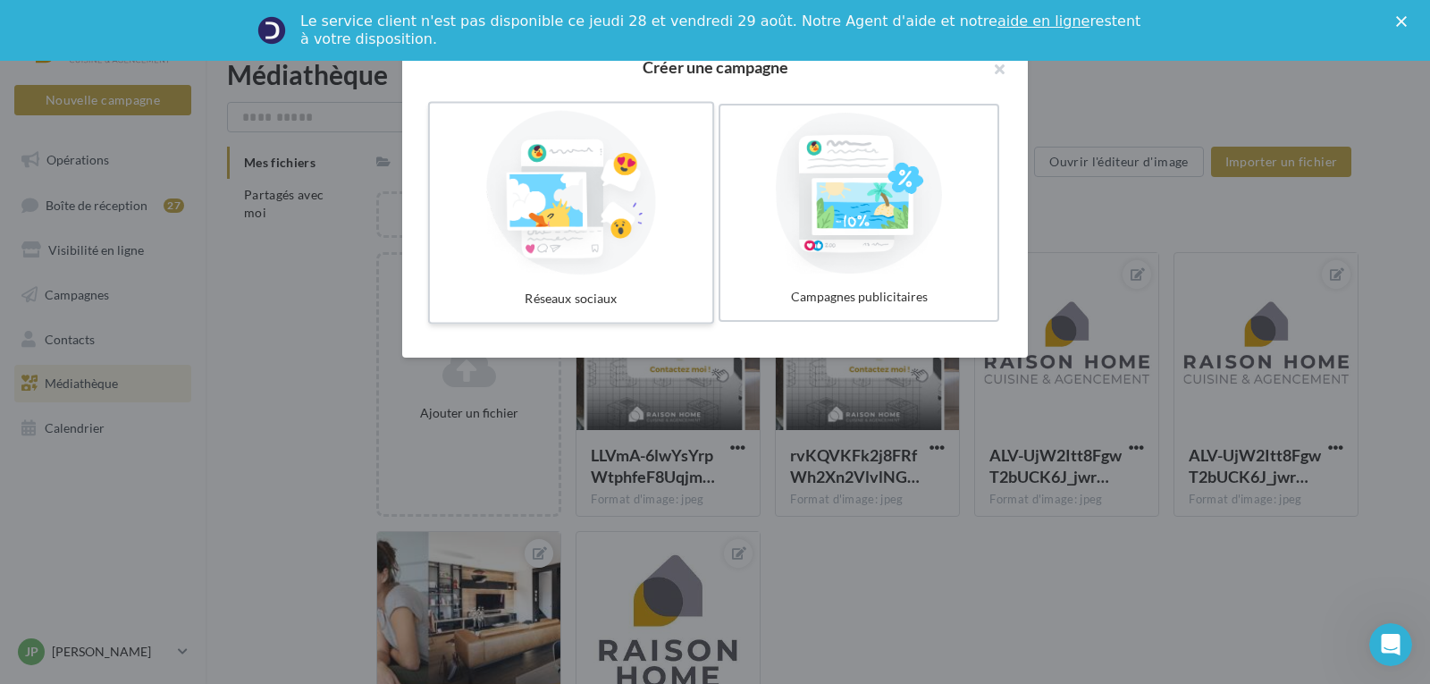
click at [611, 184] on div at bounding box center [571, 193] width 268 height 164
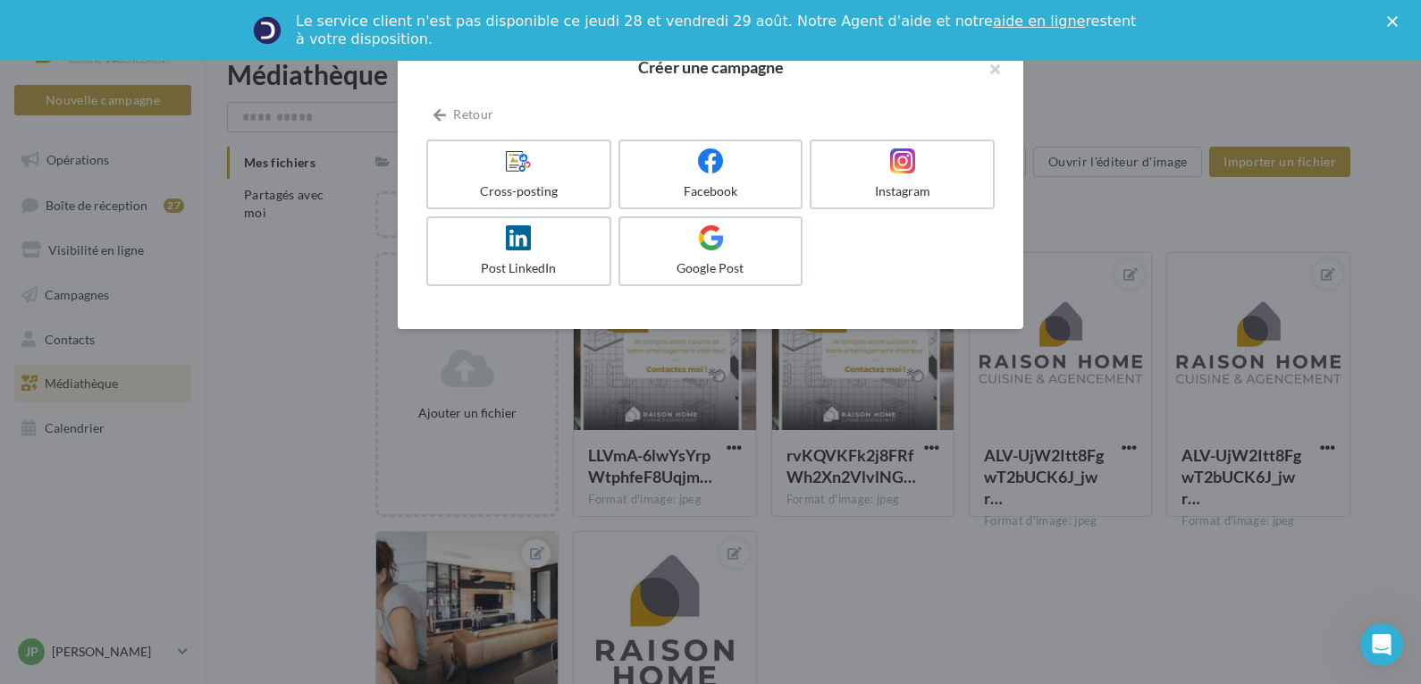
click at [308, 511] on div at bounding box center [710, 342] width 1421 height 684
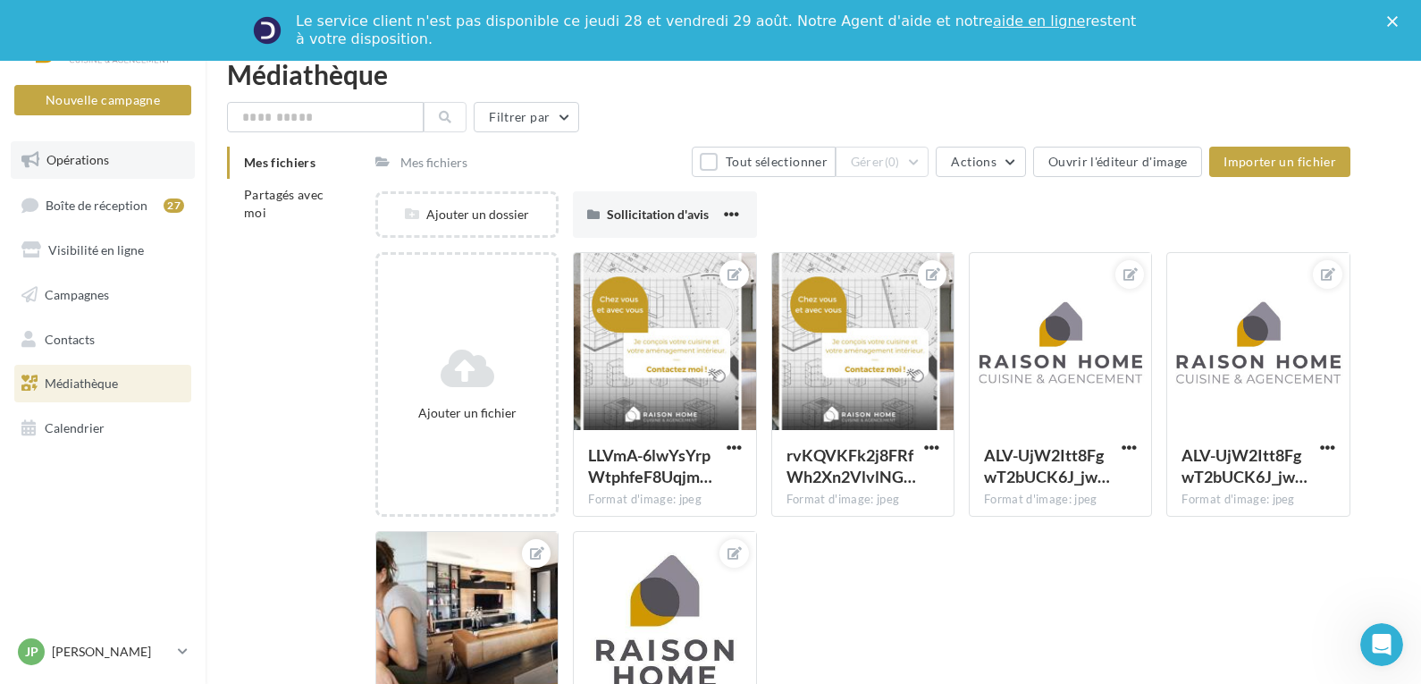
click at [60, 159] on span "Opérations" at bounding box center [77, 159] width 63 height 15
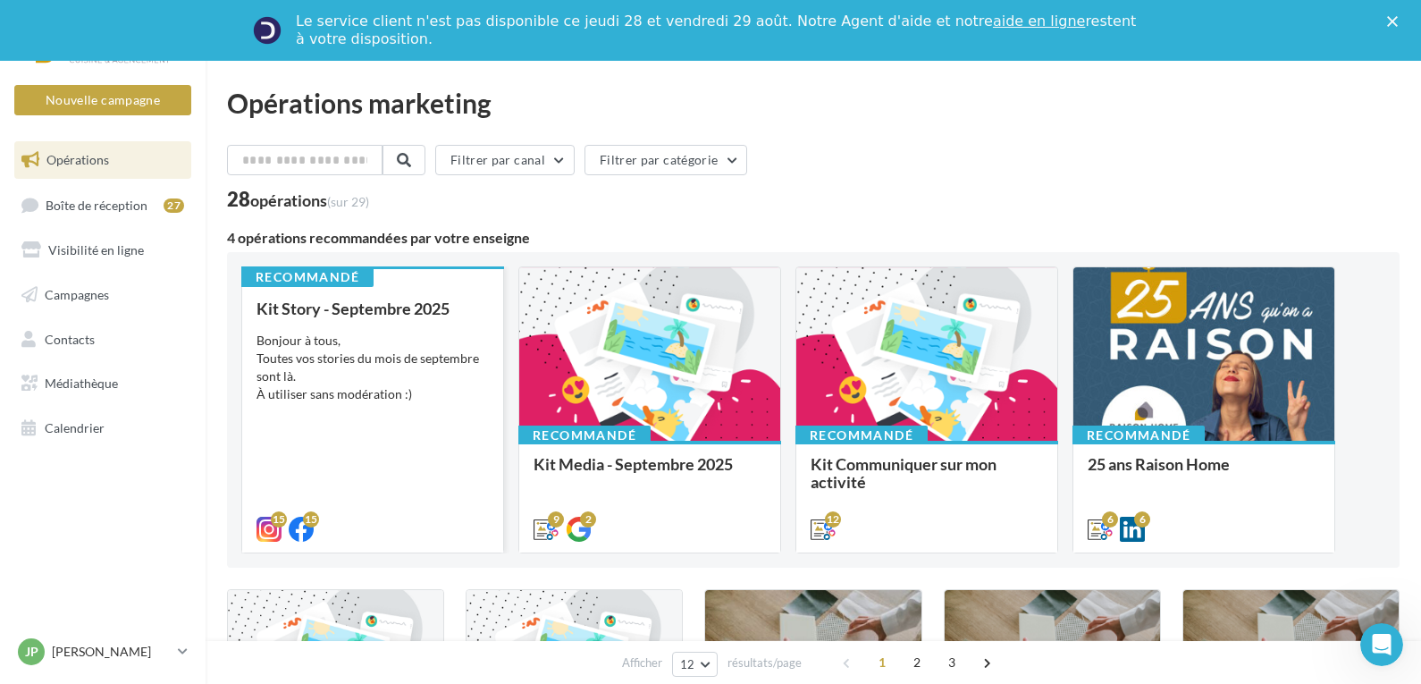
click at [398, 355] on div "Bonjour à tous, Toutes vos stories du mois de septembre sont là. À utiliser san…" at bounding box center [373, 368] width 232 height 72
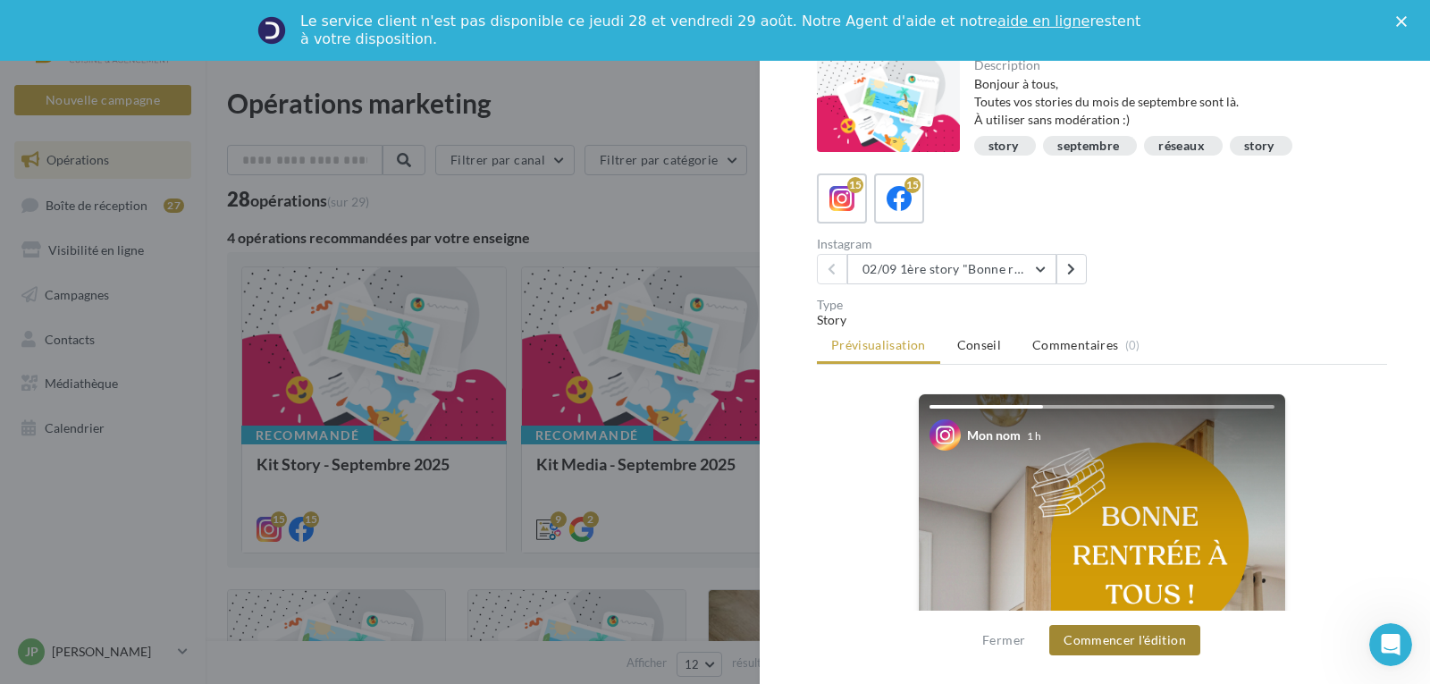
click at [1133, 637] on button "Commencer l'édition" at bounding box center [1125, 640] width 151 height 30
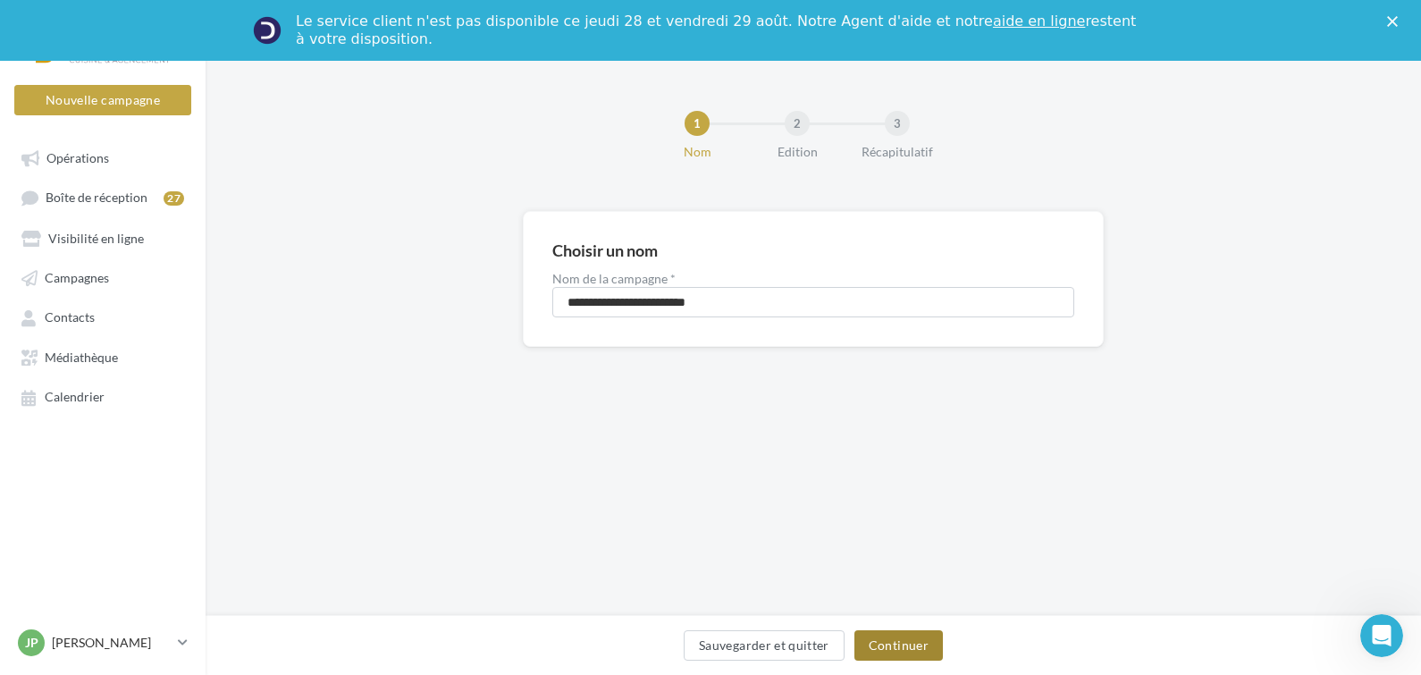
click at [915, 650] on button "Continuer" at bounding box center [899, 645] width 89 height 30
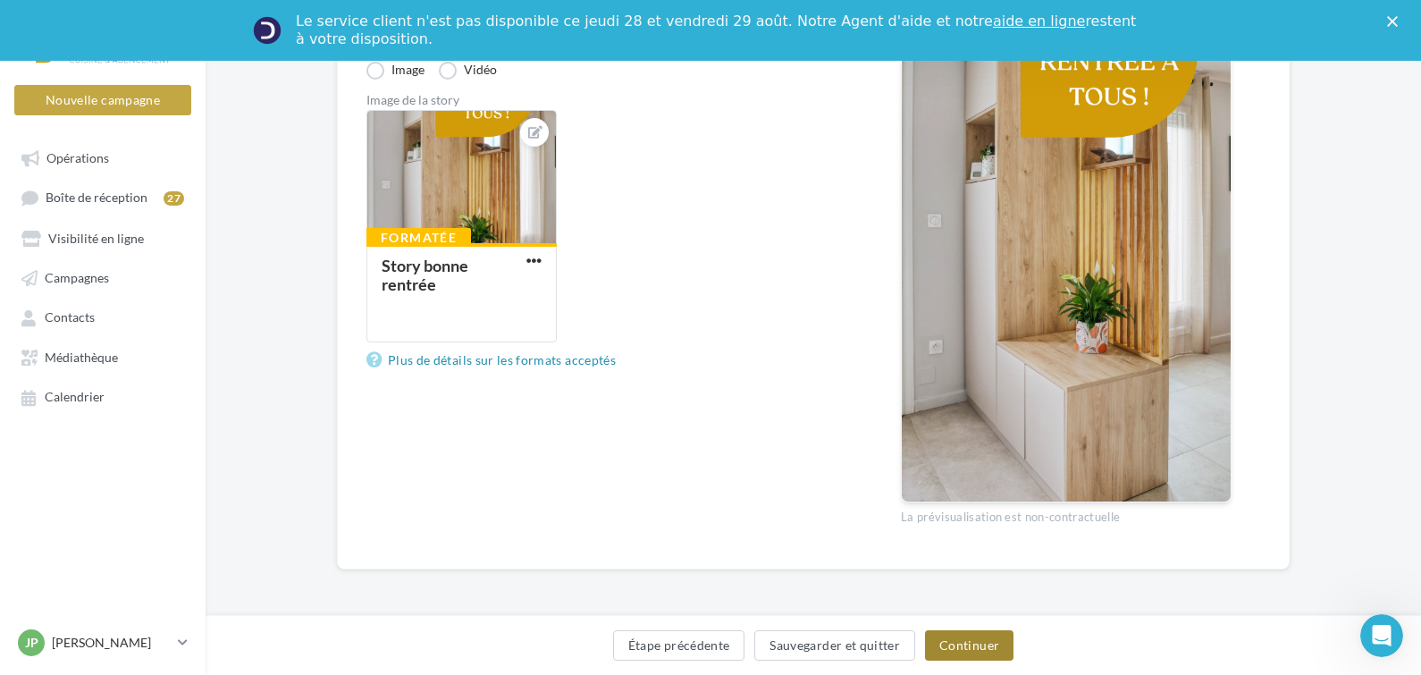
click at [959, 644] on button "Continuer" at bounding box center [969, 645] width 89 height 30
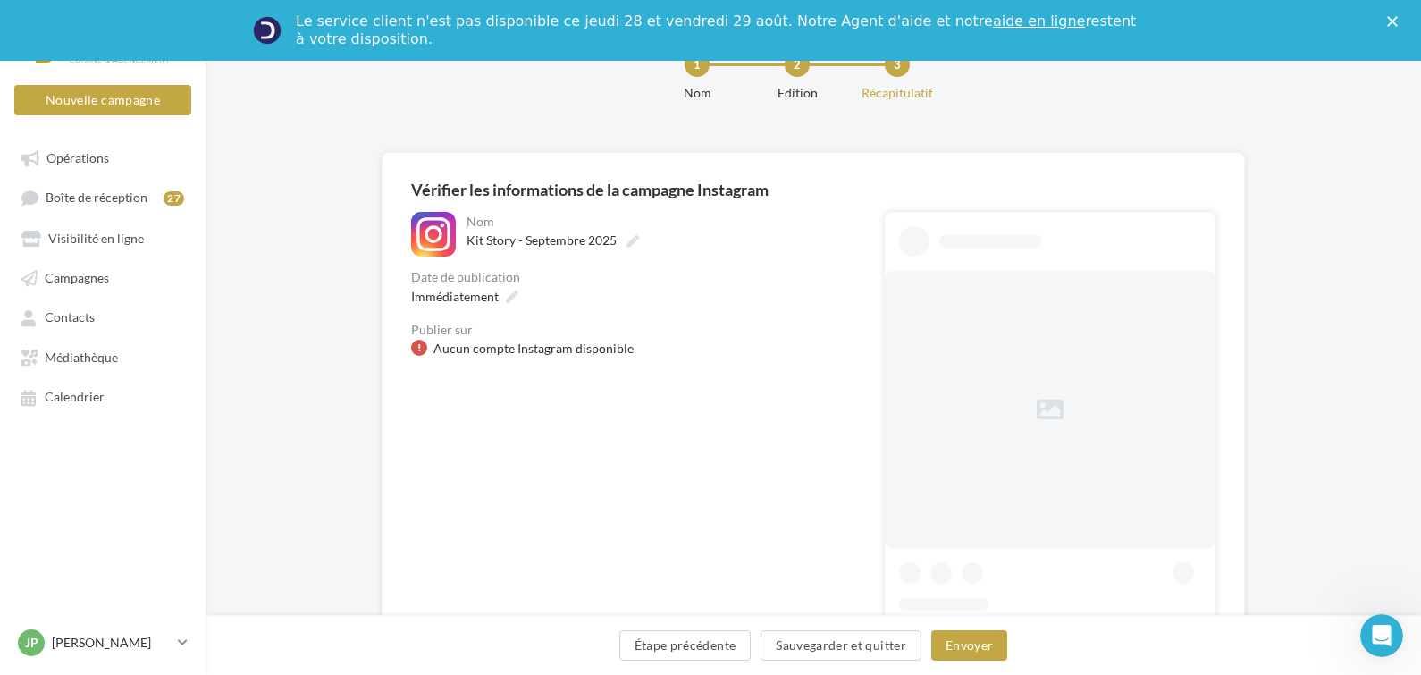
scroll to position [95, 0]
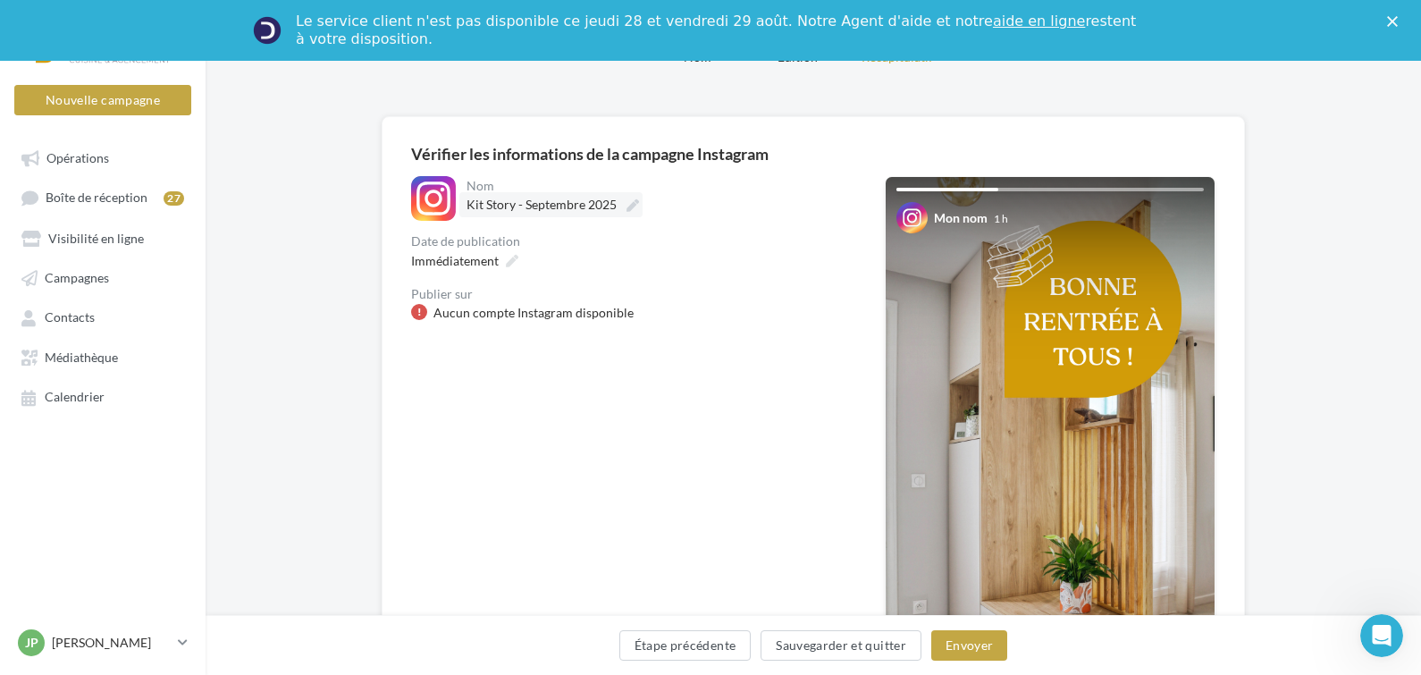
click at [628, 202] on icon at bounding box center [633, 205] width 13 height 13
click at [624, 202] on input "**********" at bounding box center [545, 207] width 157 height 30
click at [499, 270] on div "Immédiatement" at bounding box center [463, 268] width 118 height 26
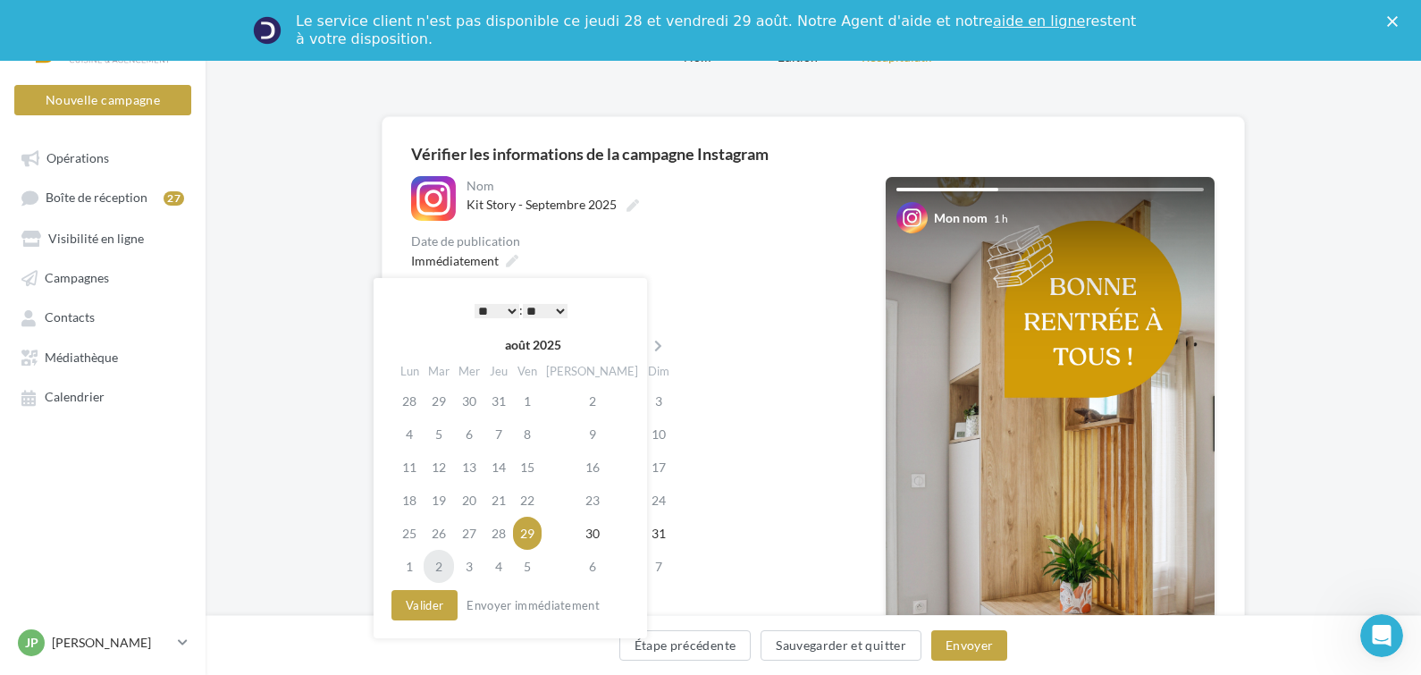
click at [438, 568] on td "2" at bounding box center [439, 566] width 30 height 33
click at [419, 607] on button "Valider" at bounding box center [425, 605] width 66 height 30
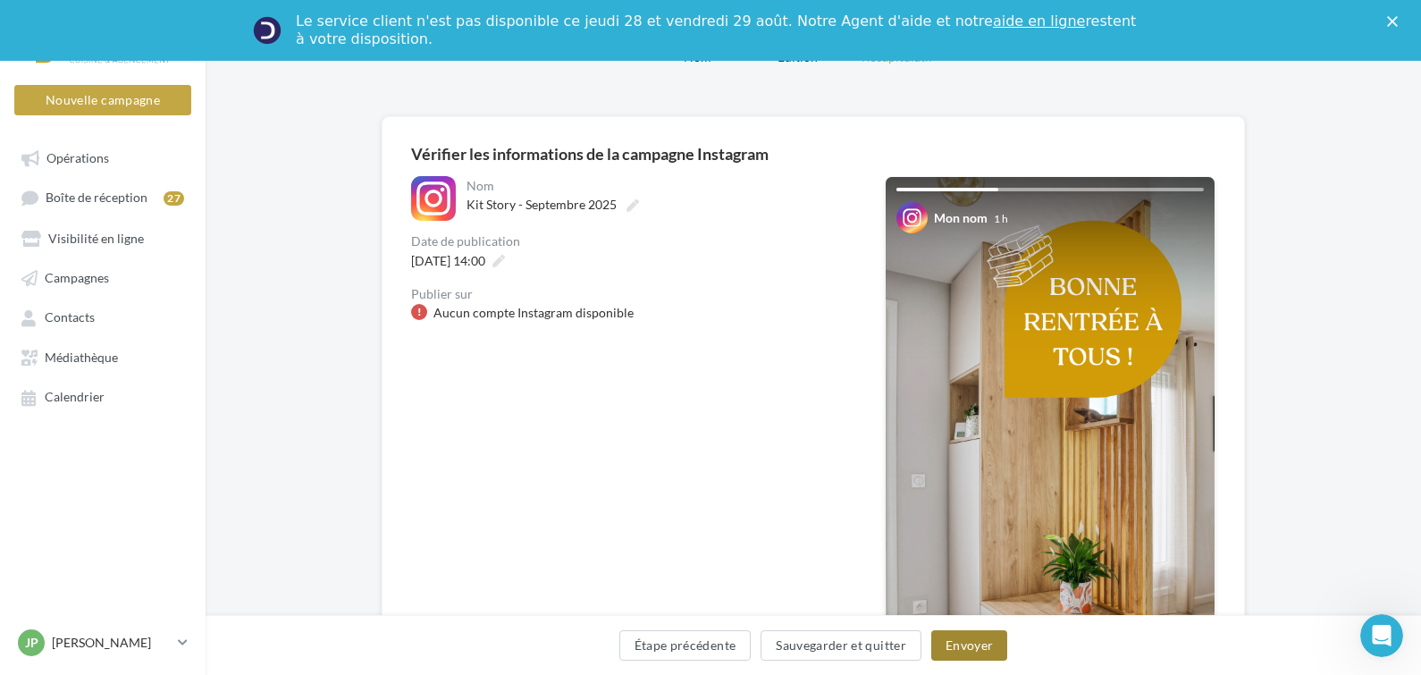
click at [966, 637] on button "Envoyer" at bounding box center [970, 645] width 76 height 30
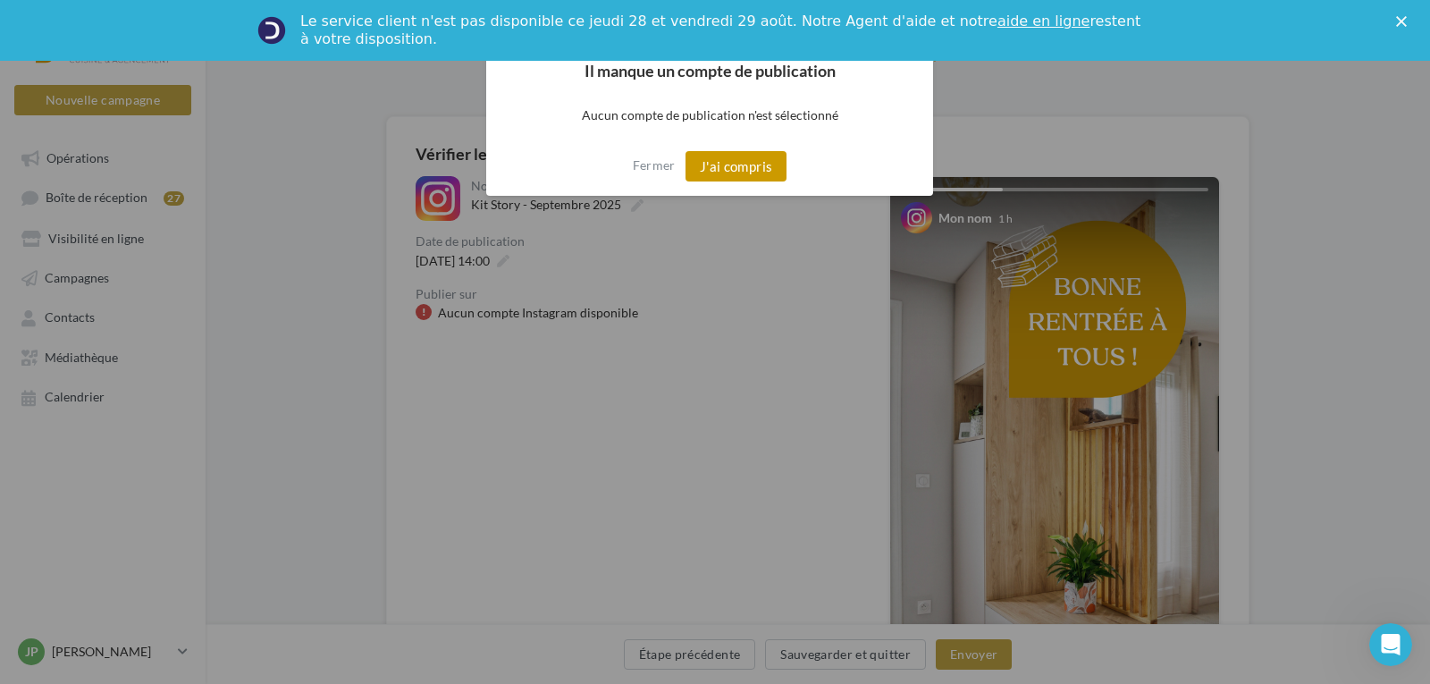
click at [717, 168] on button "J'ai compris" at bounding box center [737, 166] width 102 height 30
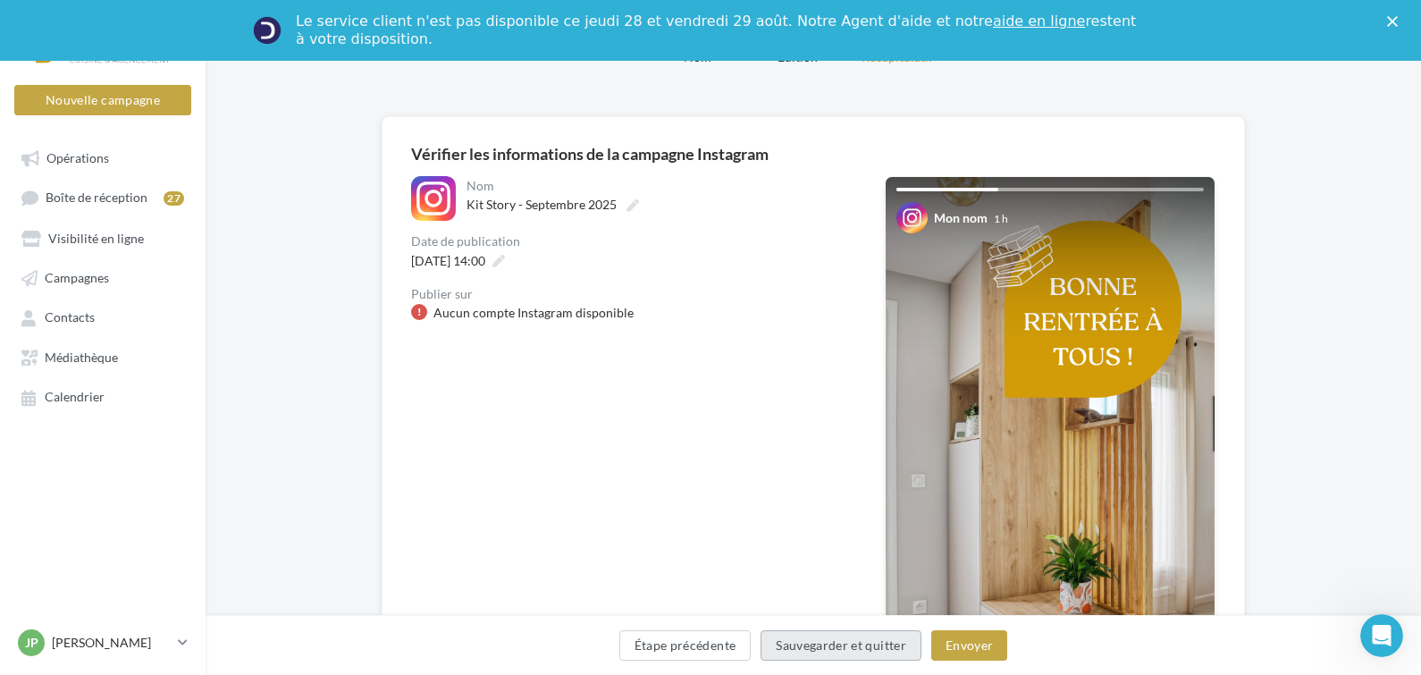
click at [849, 649] on button "Sauvegarder et quitter" at bounding box center [841, 645] width 161 height 30
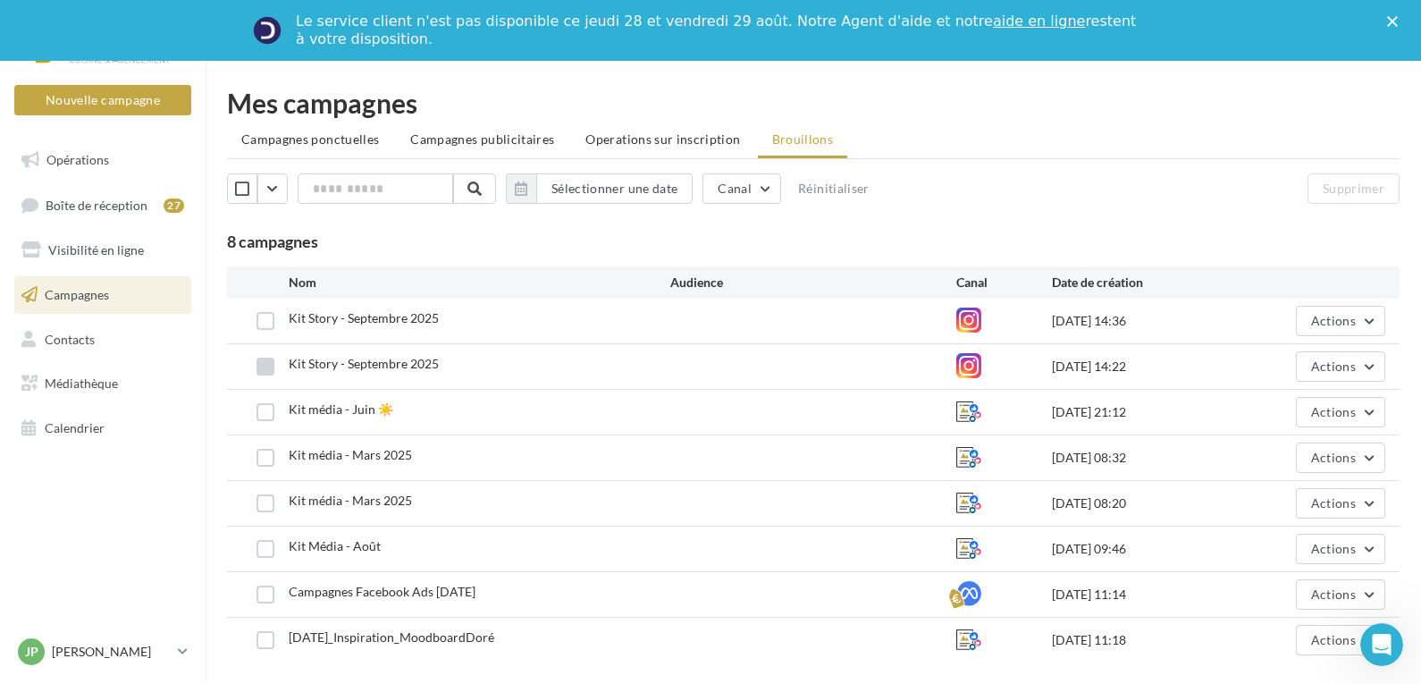
click at [268, 366] on label at bounding box center [266, 367] width 18 height 18
click at [269, 366] on label at bounding box center [266, 367] width 18 height 18
click at [1398, 24] on icon "Fermer" at bounding box center [1392, 21] width 11 height 11
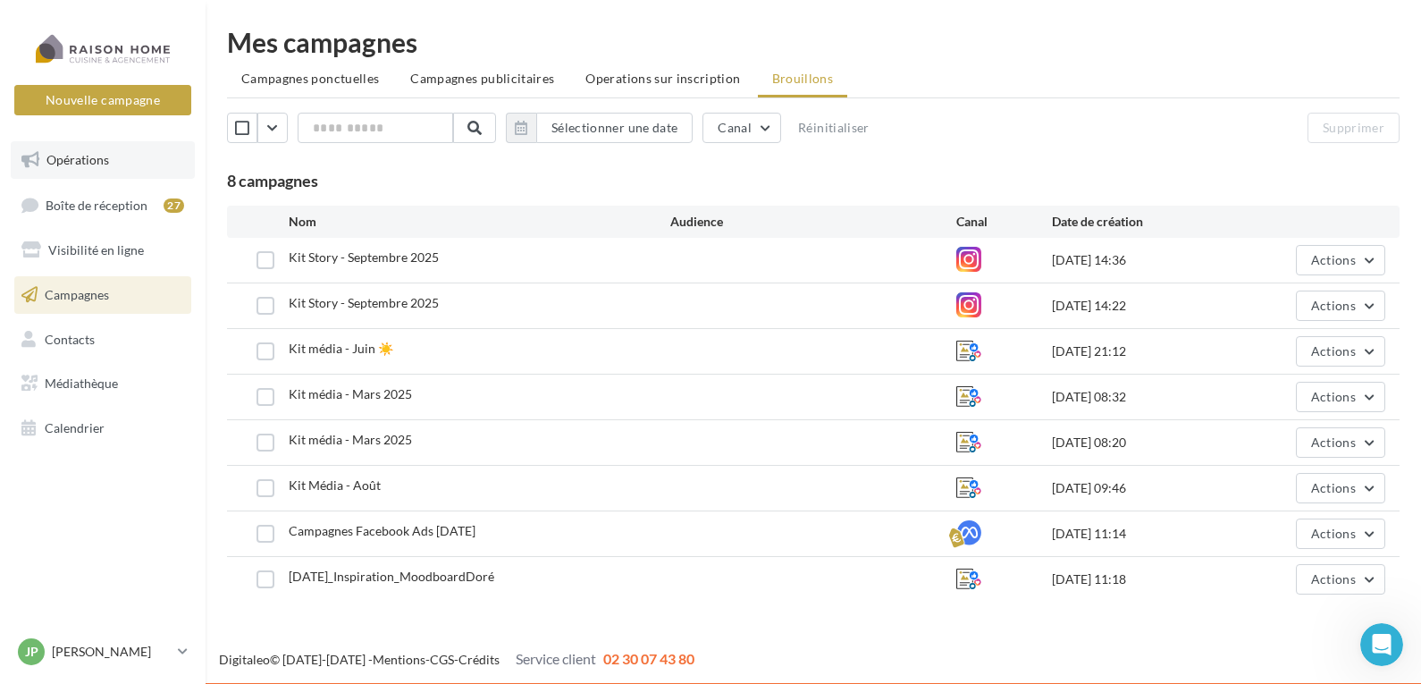
click at [71, 157] on span "Opérations" at bounding box center [77, 159] width 63 height 15
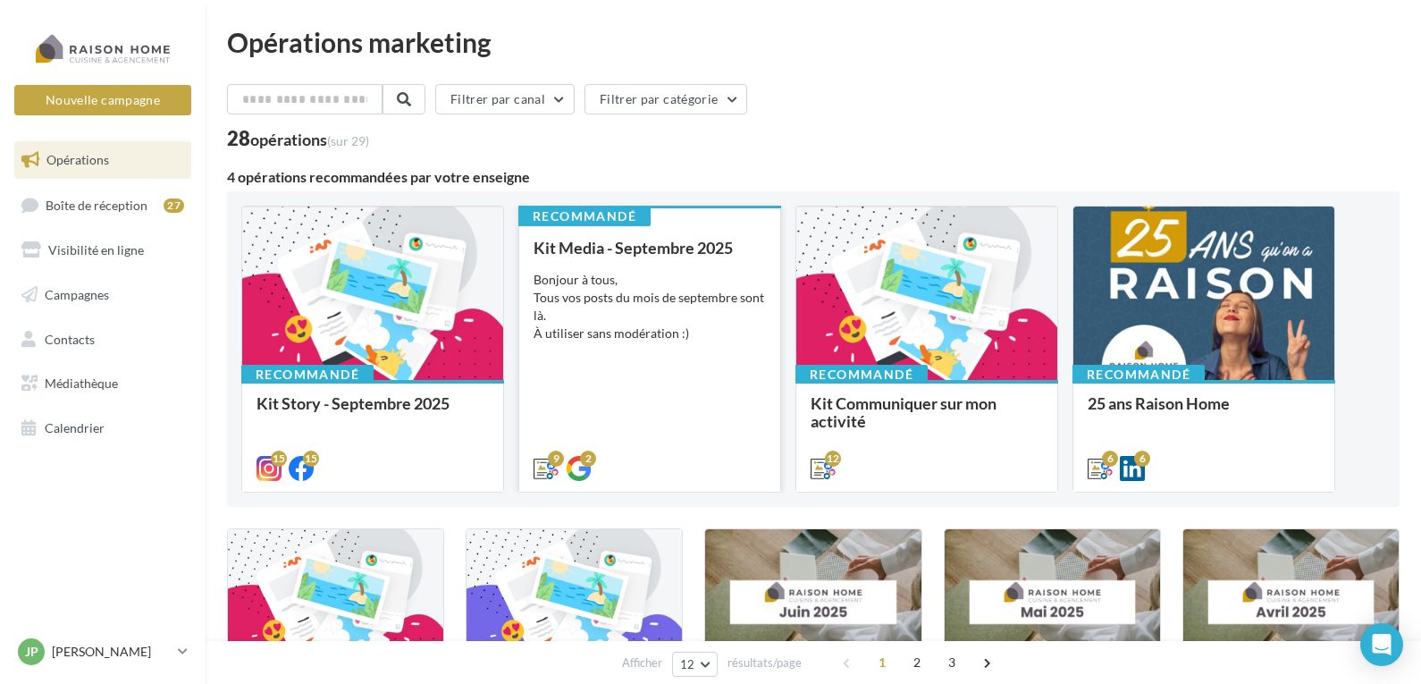
click at [673, 262] on div "Kit Media - Septembre 2025 Bonjour à tous, Tous vos posts du mois de septembre …" at bounding box center [650, 357] width 232 height 237
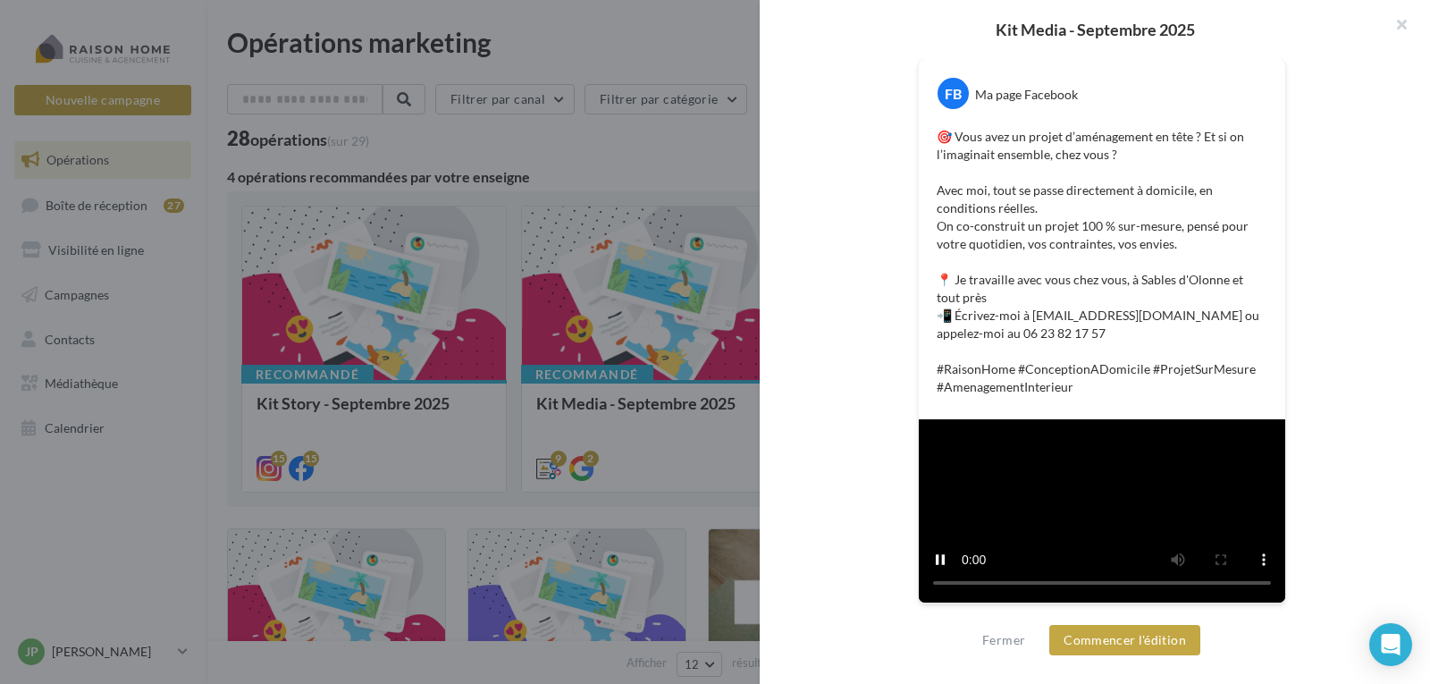
scroll to position [649, 0]
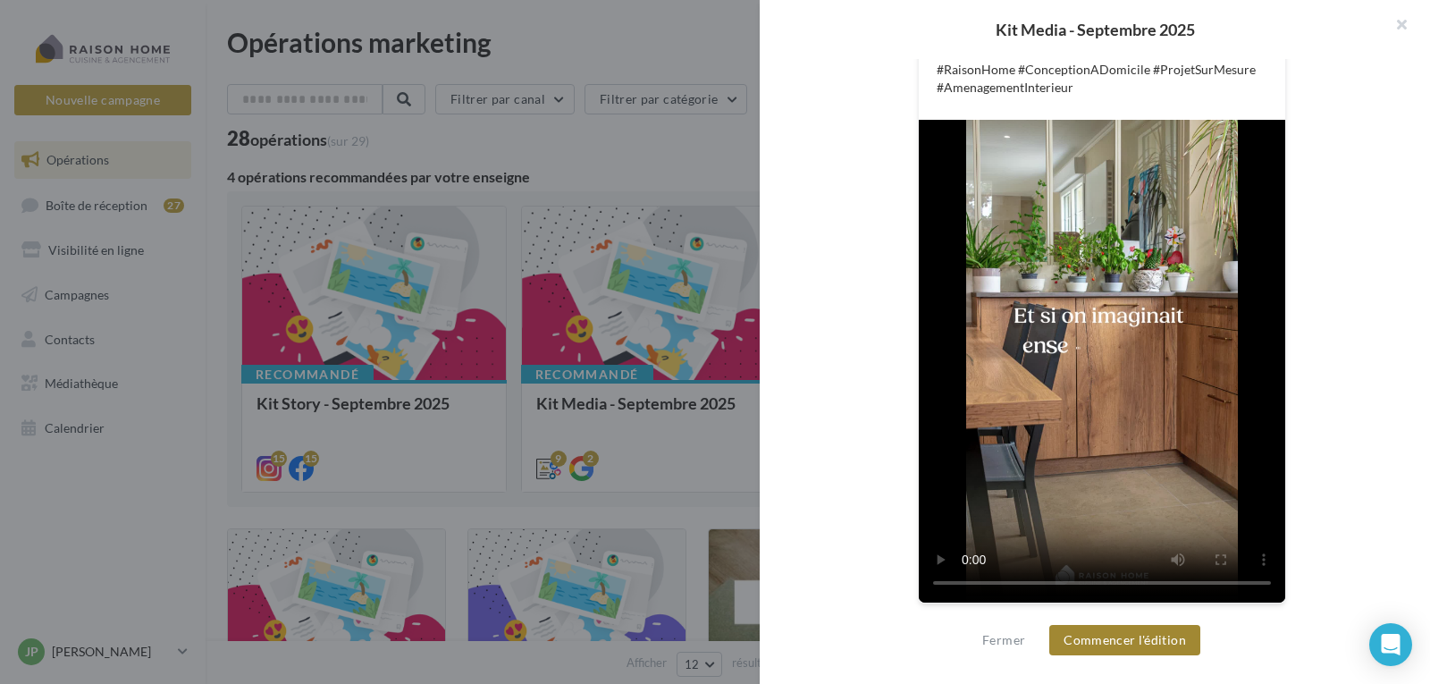
click at [1111, 639] on button "Commencer l'édition" at bounding box center [1125, 640] width 151 height 30
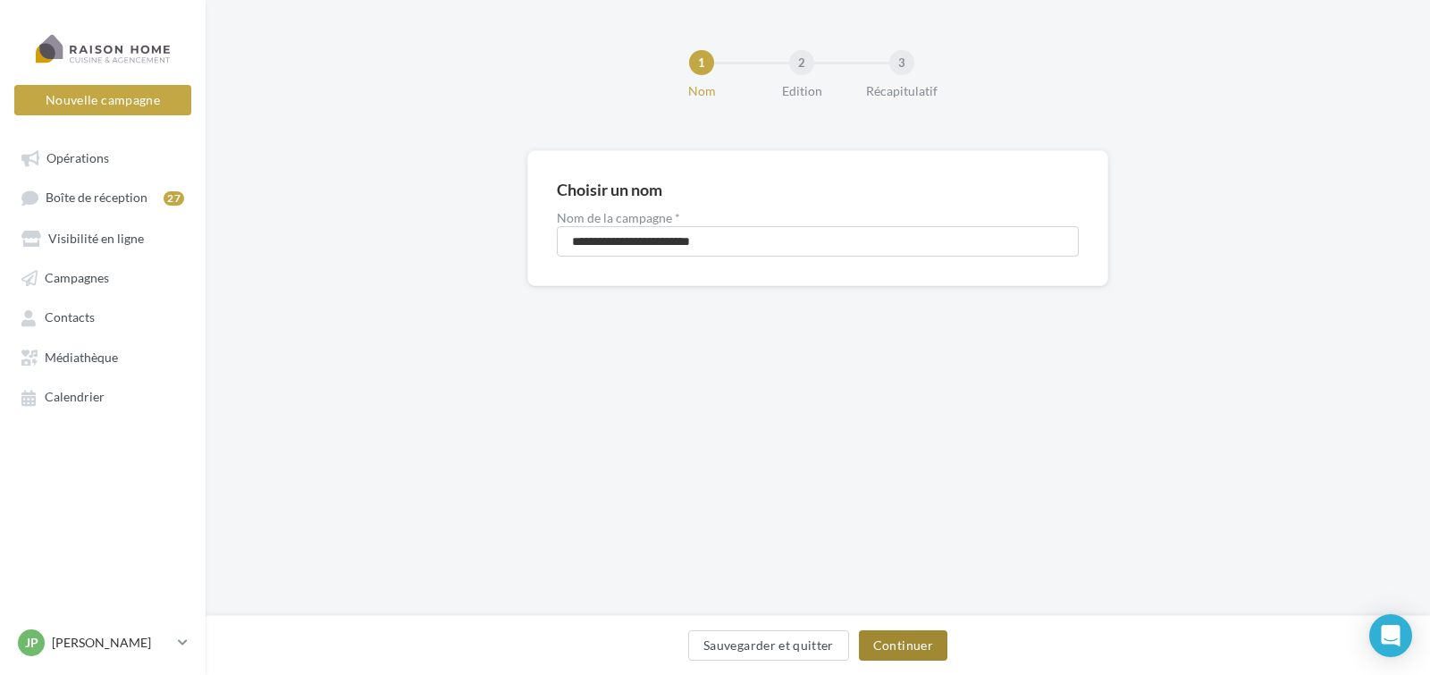
click at [904, 645] on button "Continuer" at bounding box center [903, 645] width 89 height 30
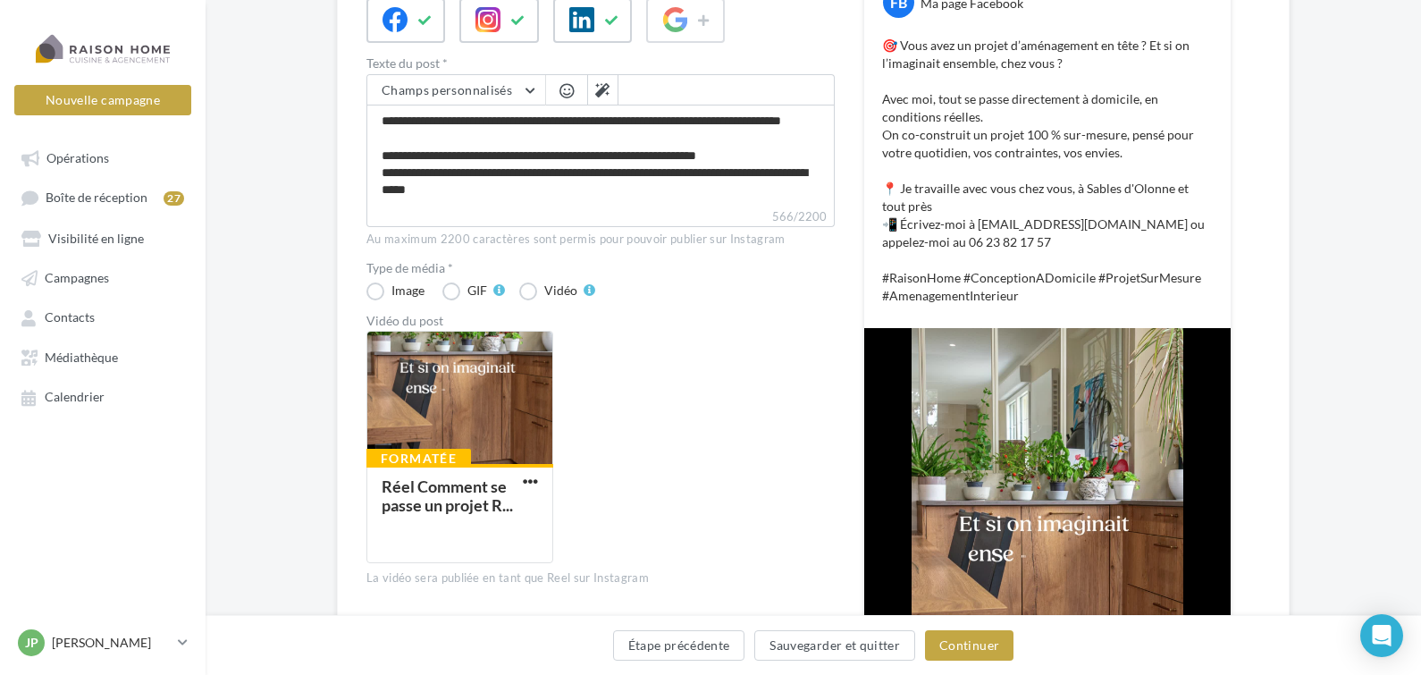
scroll to position [358, 0]
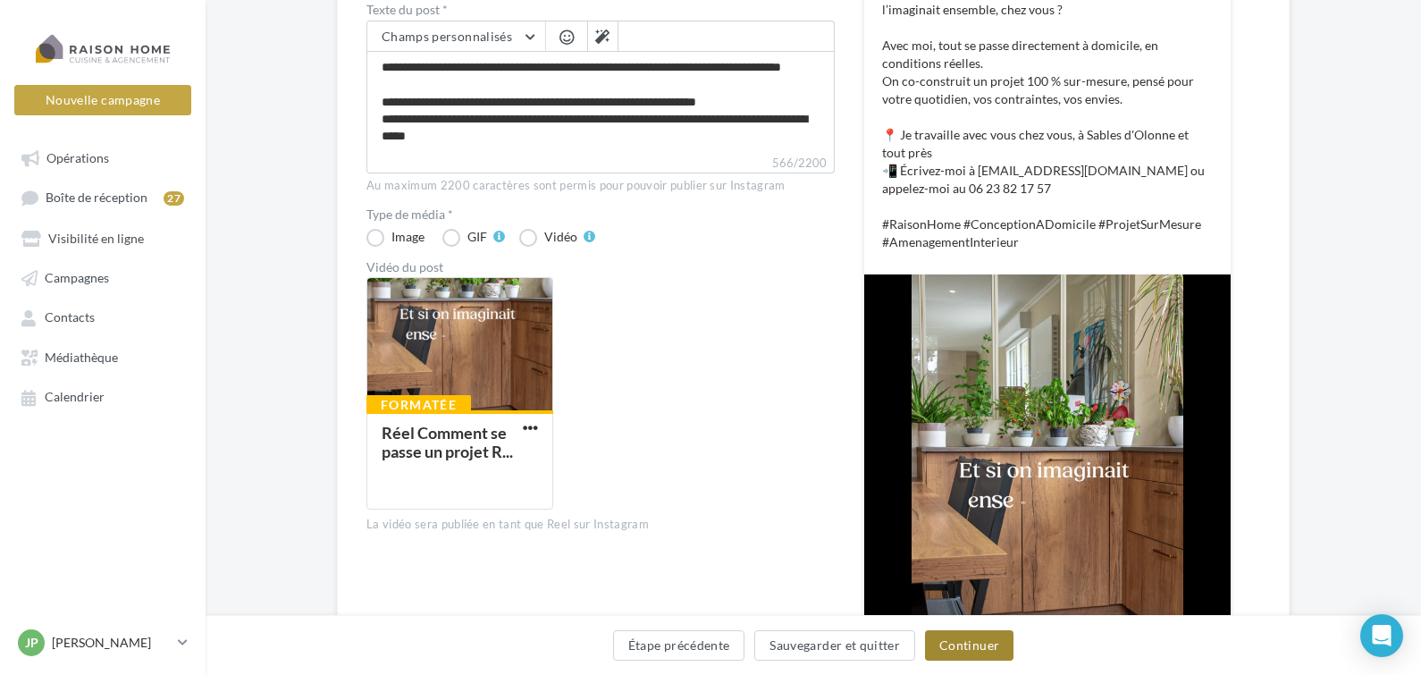
click at [975, 648] on button "Continuer" at bounding box center [969, 645] width 89 height 30
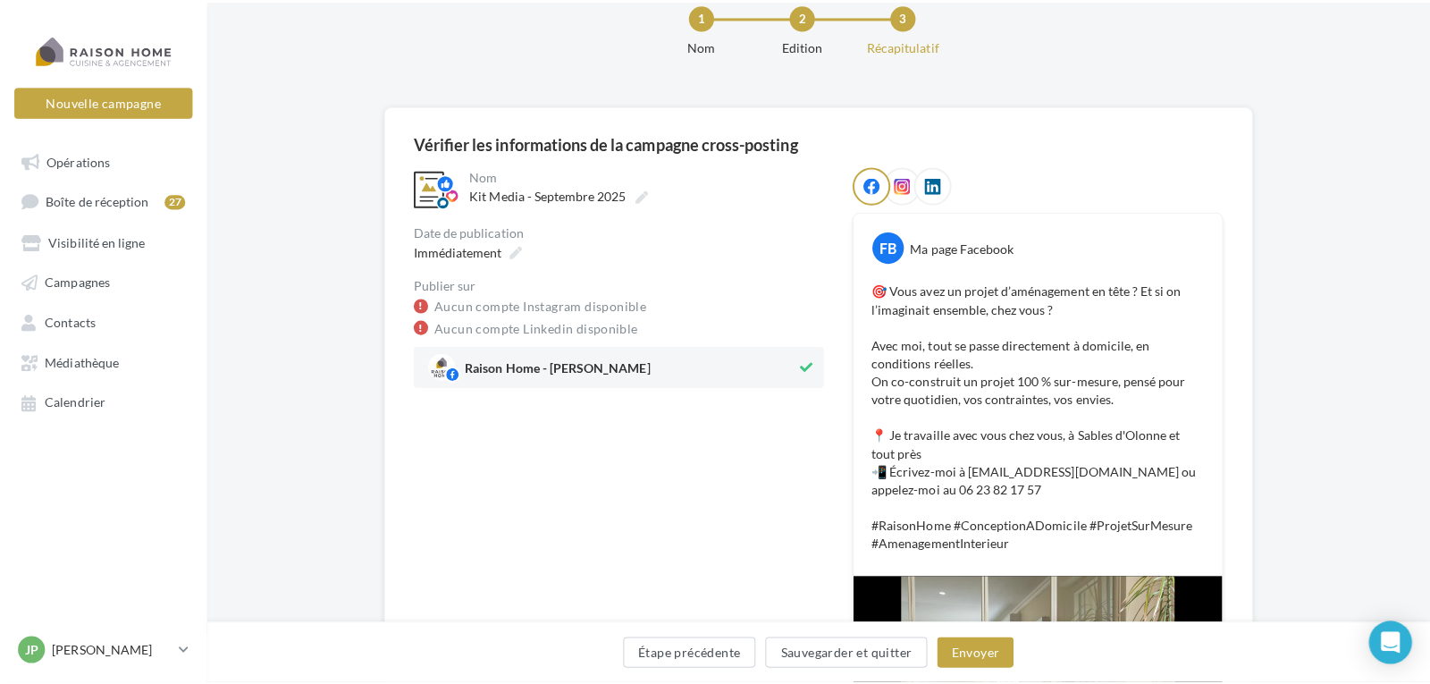
scroll to position [89, 0]
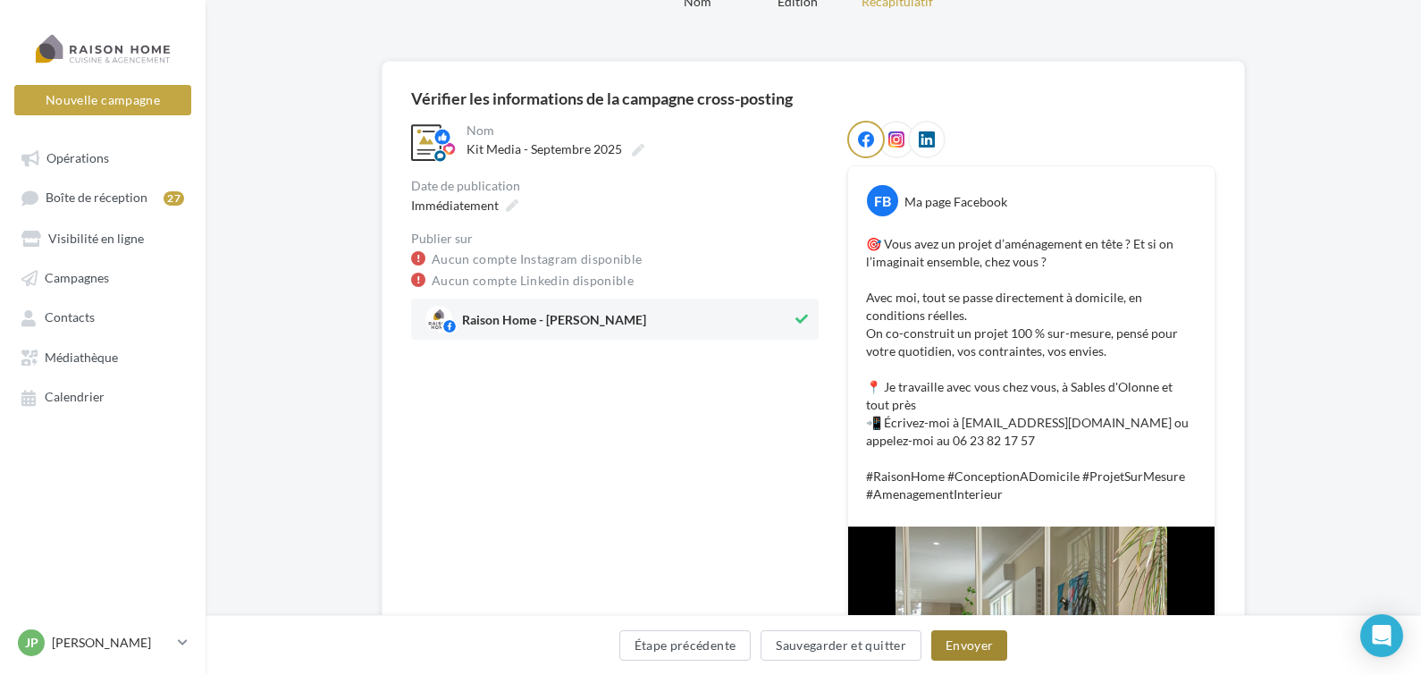
click at [971, 639] on button "Envoyer" at bounding box center [970, 645] width 76 height 30
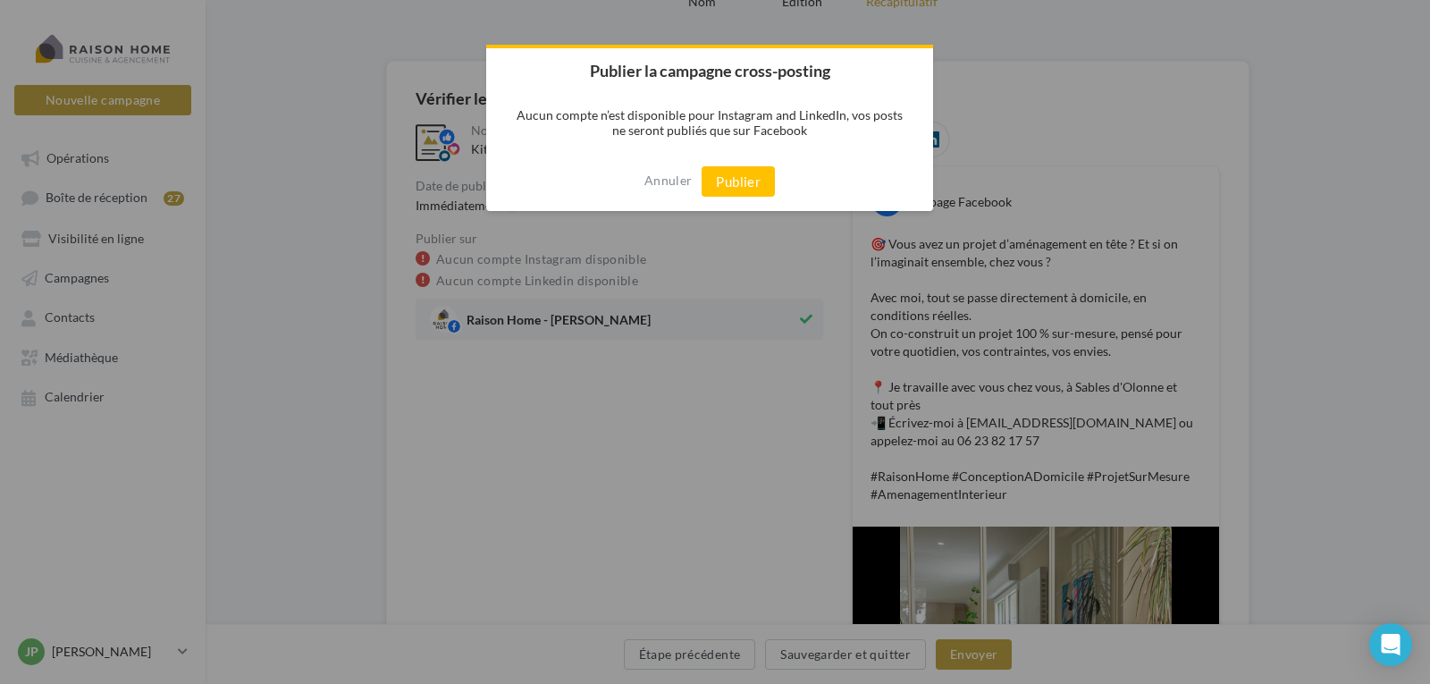
click at [745, 178] on button "Publier" at bounding box center [738, 181] width 73 height 30
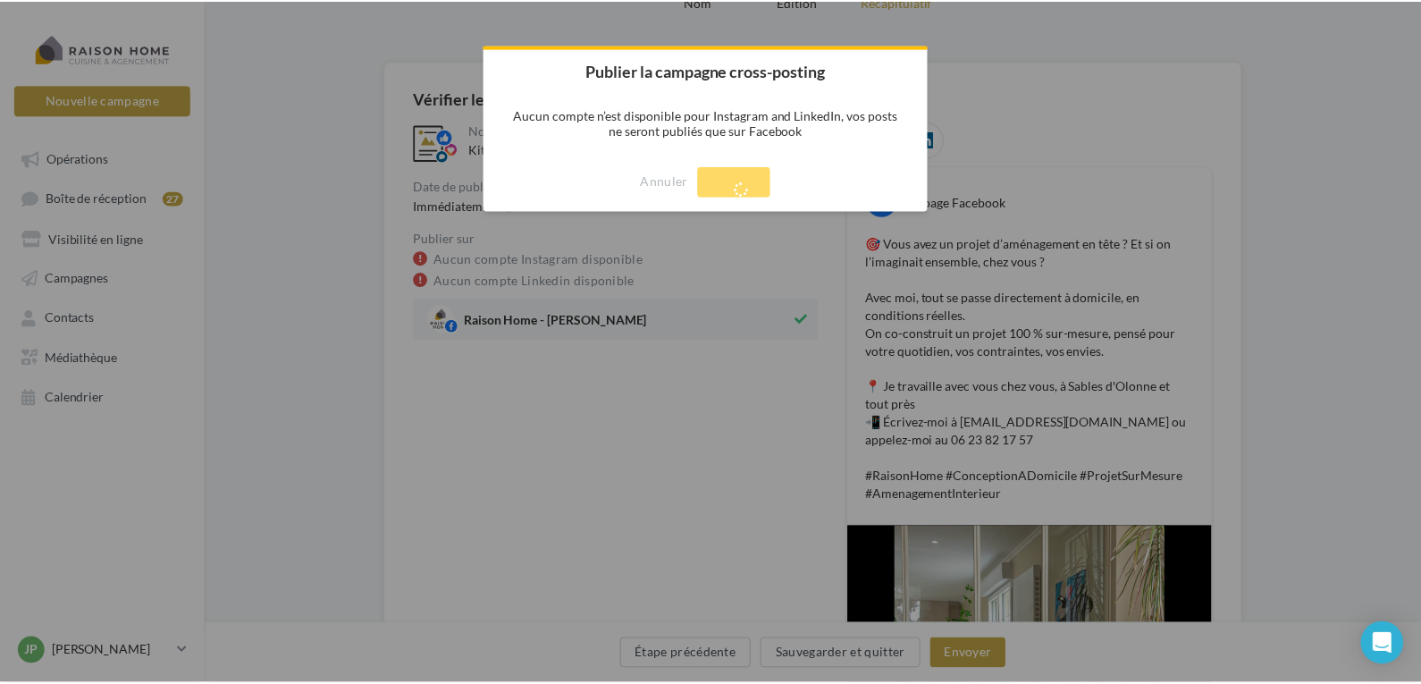
scroll to position [29, 0]
